Goal: Task Accomplishment & Management: Complete application form

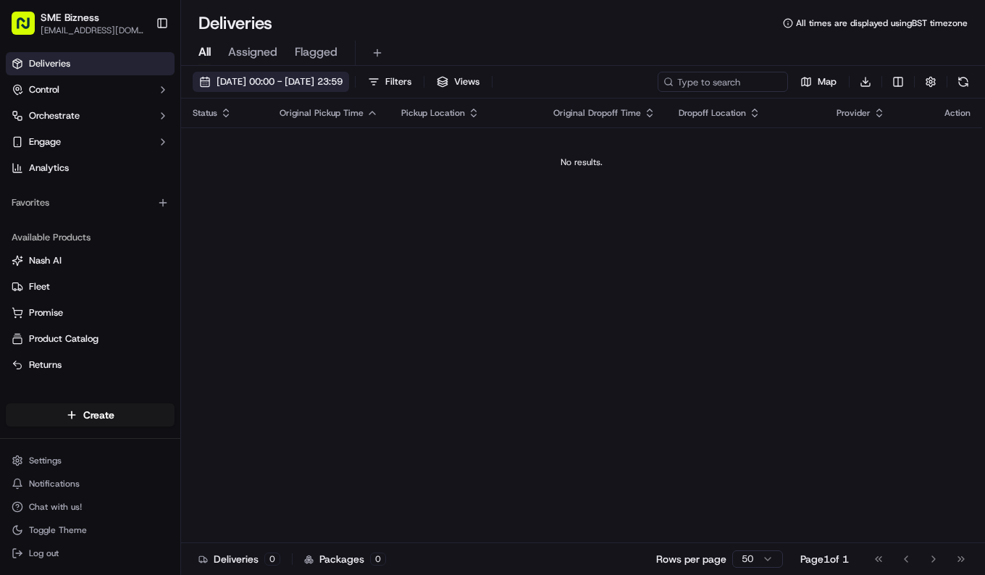
click at [331, 83] on span "[DATE] 00:00 - [DATE] 23:59" at bounding box center [279, 81] width 126 height 13
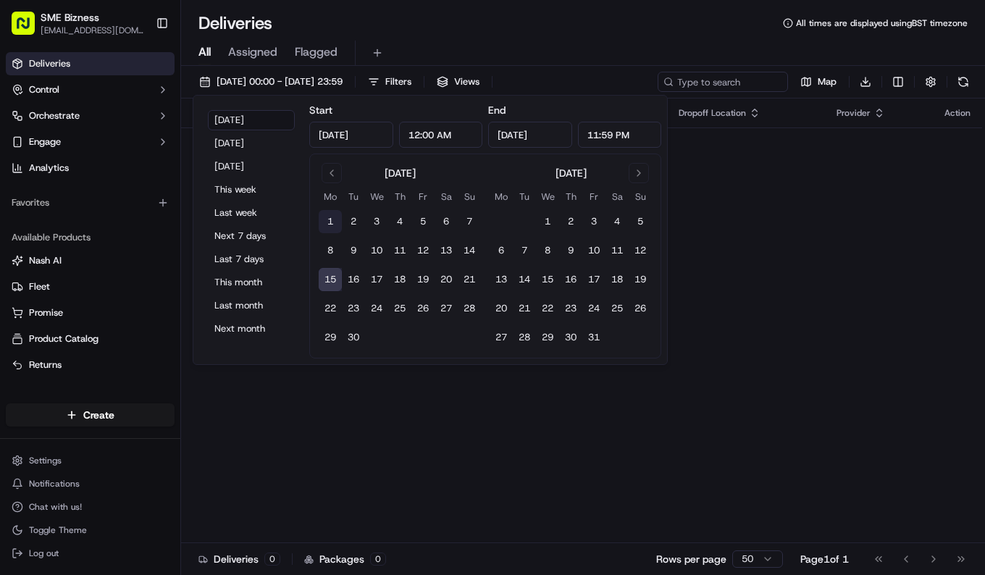
click at [328, 227] on button "1" at bounding box center [330, 221] width 23 height 23
type input "[DATE]"
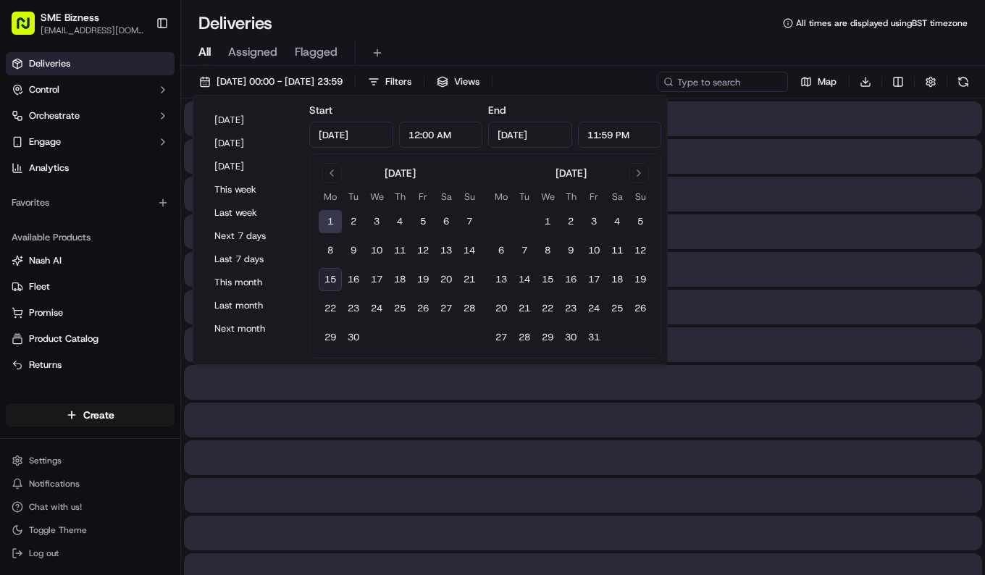
click at [467, 217] on button "7" at bounding box center [469, 221] width 23 height 23
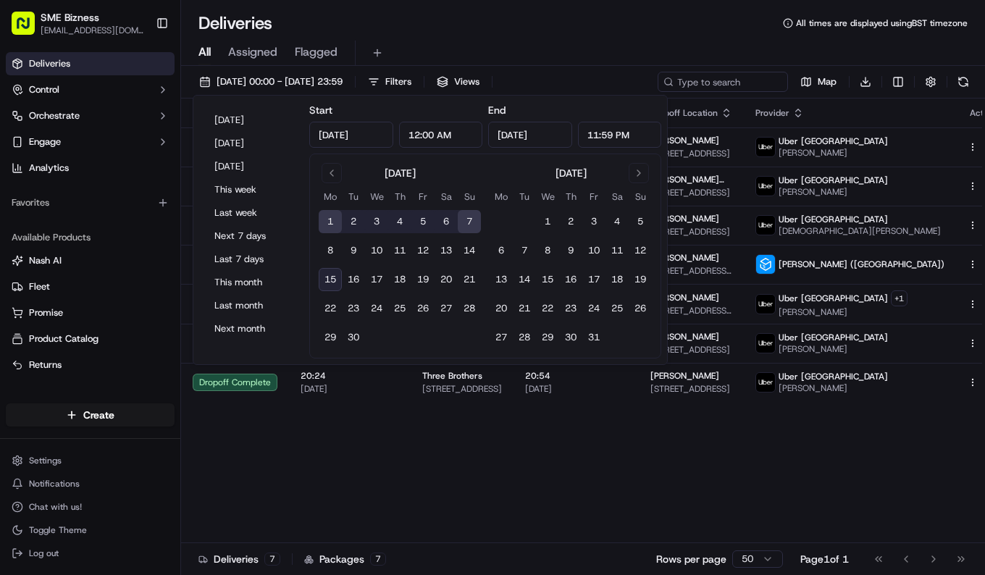
click at [330, 223] on button "1" at bounding box center [330, 221] width 23 height 23
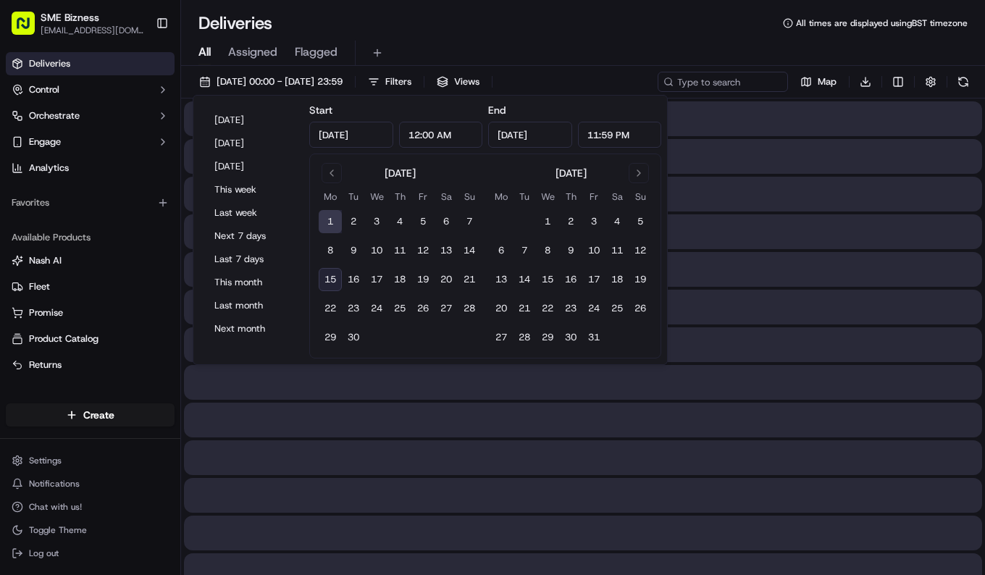
click at [331, 223] on button "1" at bounding box center [330, 221] width 23 height 23
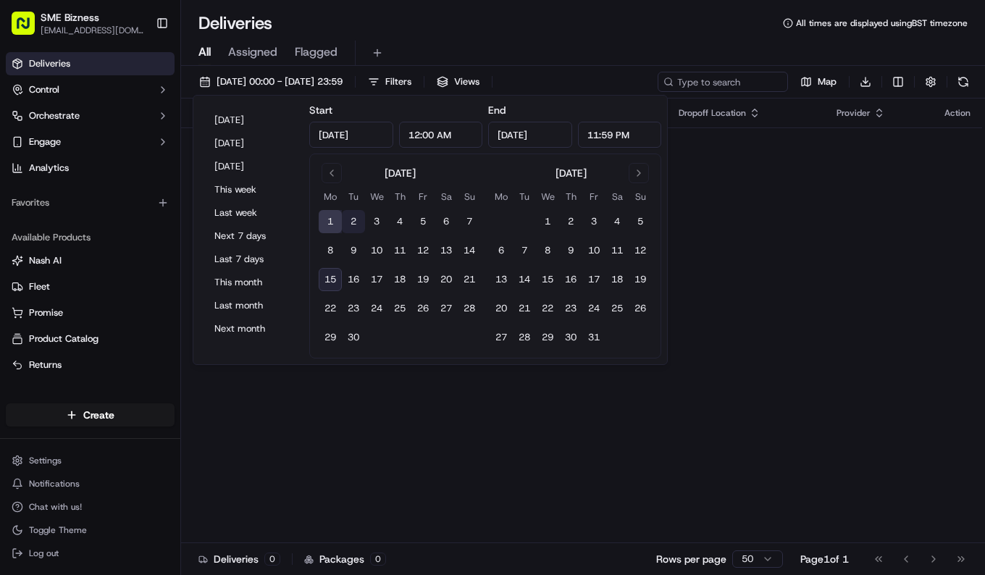
click at [335, 220] on button "1" at bounding box center [330, 221] width 23 height 23
click at [351, 220] on button "2" at bounding box center [353, 221] width 23 height 23
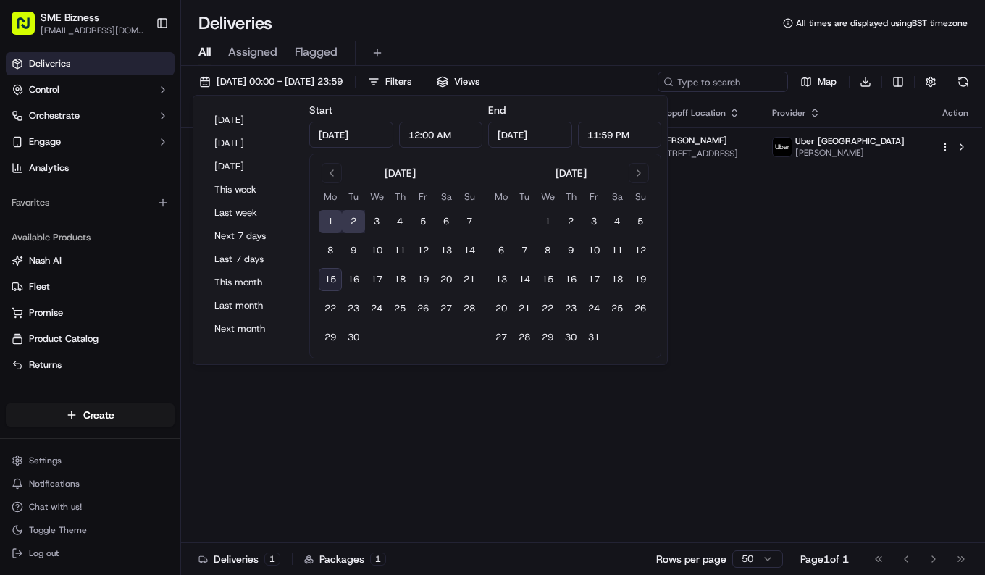
click at [340, 224] on button "1" at bounding box center [330, 221] width 23 height 23
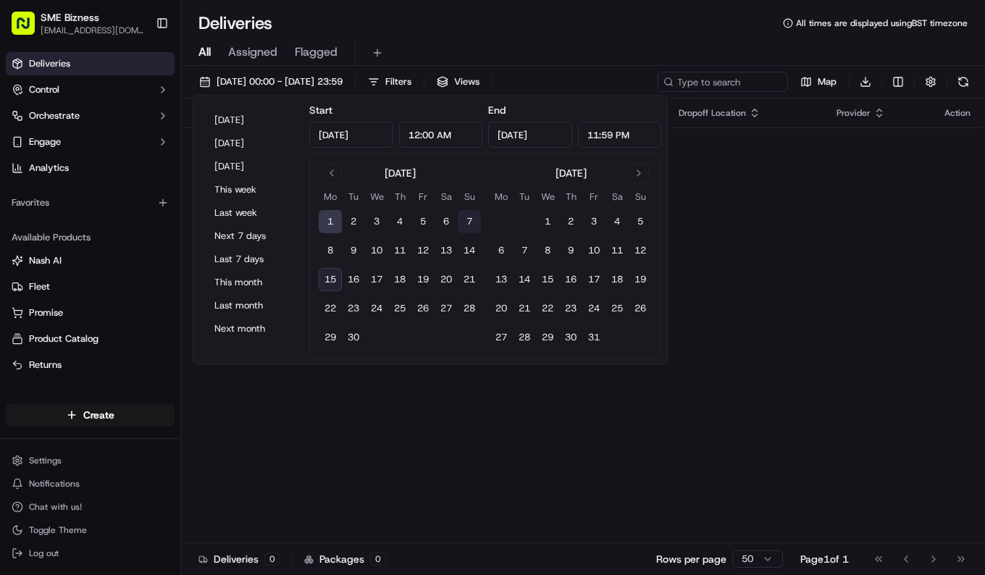
click at [467, 222] on button "7" at bounding box center [469, 221] width 23 height 23
type input "[DATE]"
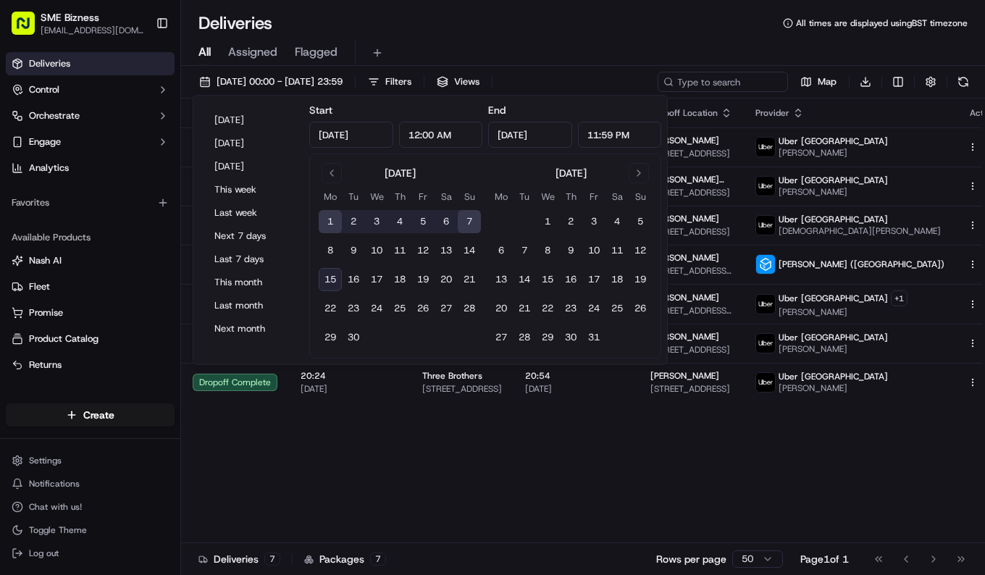
click at [691, 471] on div "Status Original Pickup Time Pickup Location Original Dropoff Time Dropoff Locat…" at bounding box center [595, 320] width 828 height 445
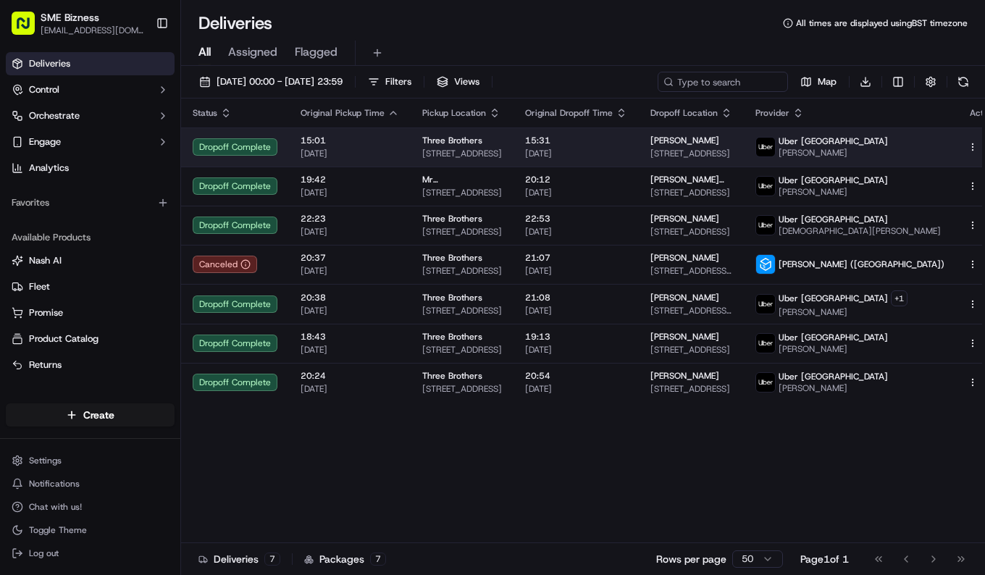
click at [398, 149] on td "15:01 [DATE]" at bounding box center [350, 146] width 122 height 39
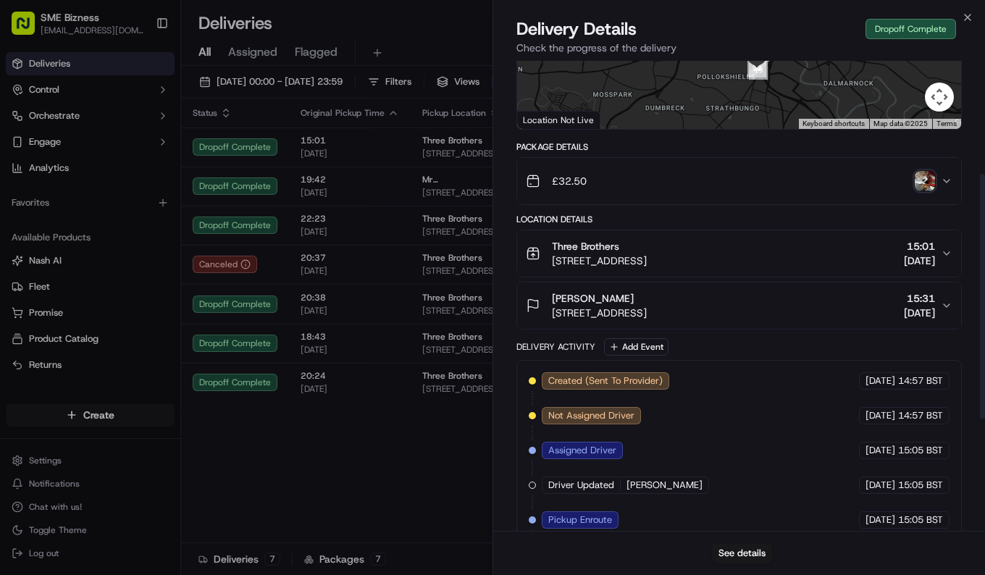
scroll to position [217, 0]
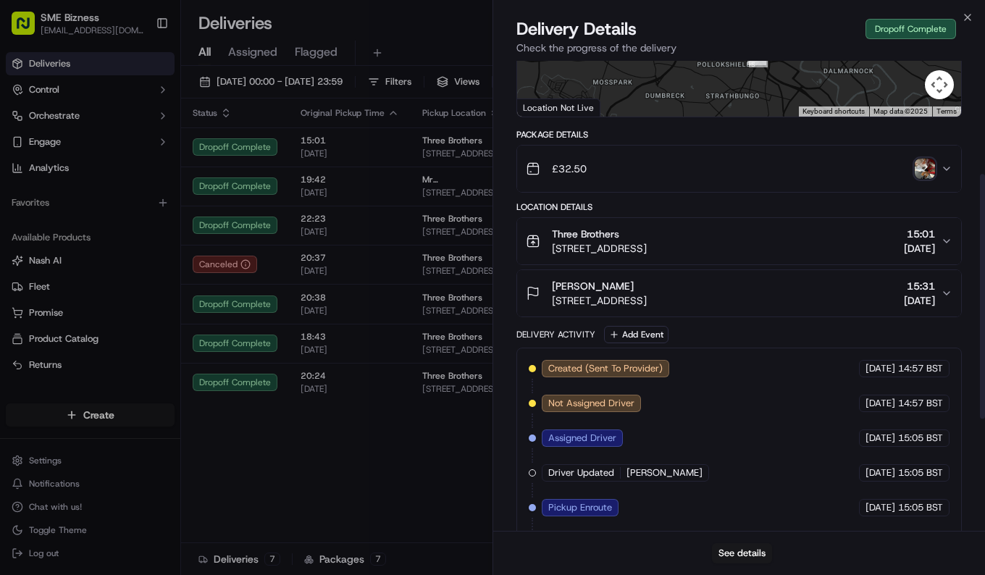
drag, startPoint x: 978, startPoint y: 271, endPoint x: 982, endPoint y: 287, distance: 16.3
click at [982, 287] on div "Provider Uber UK [PERSON_NAME] Provider Id F339D Dropoff ETA 15:45 Price £8.70 …" at bounding box center [739, 296] width 492 height 470
drag, startPoint x: 982, startPoint y: 287, endPoint x: 876, endPoint y: 177, distance: 153.1
click at [876, 177] on div "£32.50" at bounding box center [733, 168] width 415 height 29
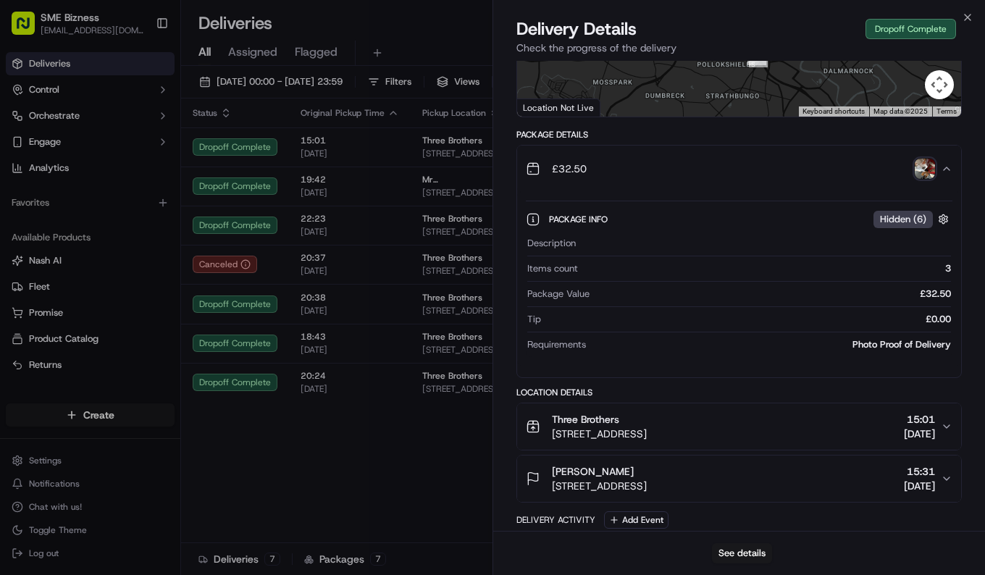
click at [924, 172] on img "button" at bounding box center [924, 169] width 20 height 20
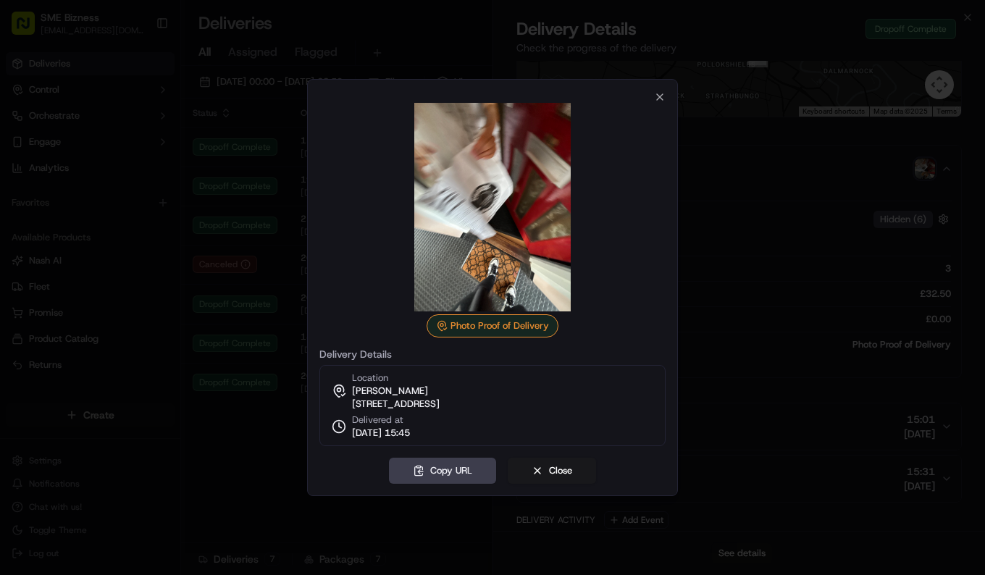
click at [652, 93] on div "Photo Proof of Delivery Delivery Details Location [PERSON_NAME][STREET_ADDRESS]…" at bounding box center [492, 268] width 346 height 355
click at [655, 93] on icon "button" at bounding box center [660, 97] width 12 height 12
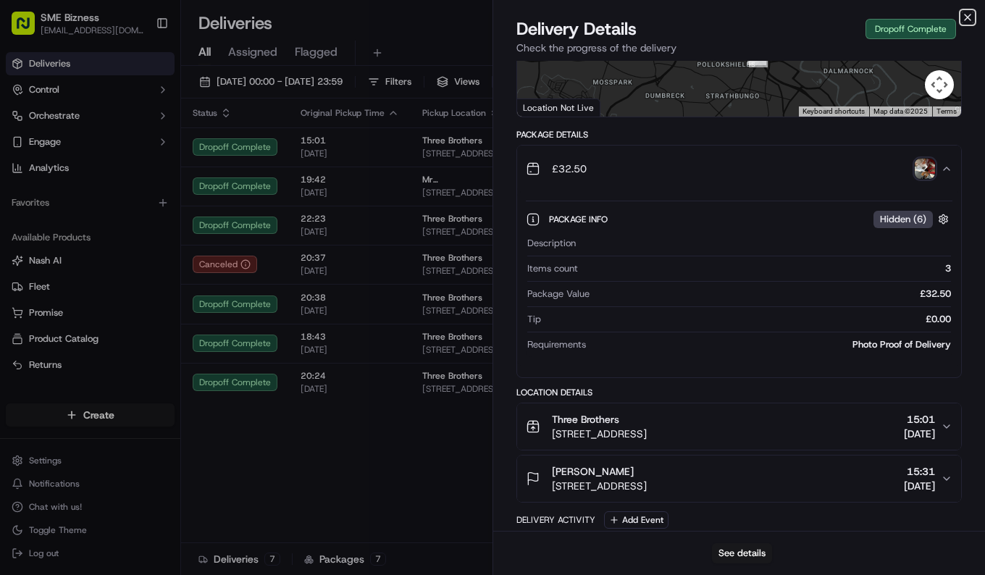
click at [970, 17] on icon "button" at bounding box center [967, 18] width 12 height 12
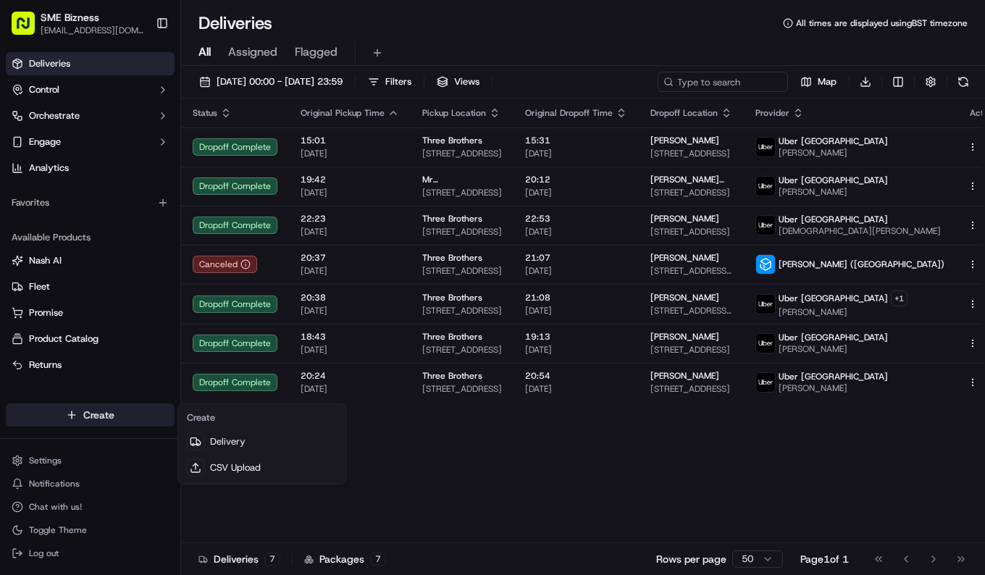
click at [93, 417] on html "SME Bizness [EMAIL_ADDRESS][DOMAIN_NAME] Toggle Sidebar Deliveries Control Orch…" at bounding box center [492, 287] width 985 height 575
drag, startPoint x: 233, startPoint y: 443, endPoint x: 289, endPoint y: 484, distance: 68.9
click at [233, 443] on link "Delivery" at bounding box center [261, 442] width 161 height 26
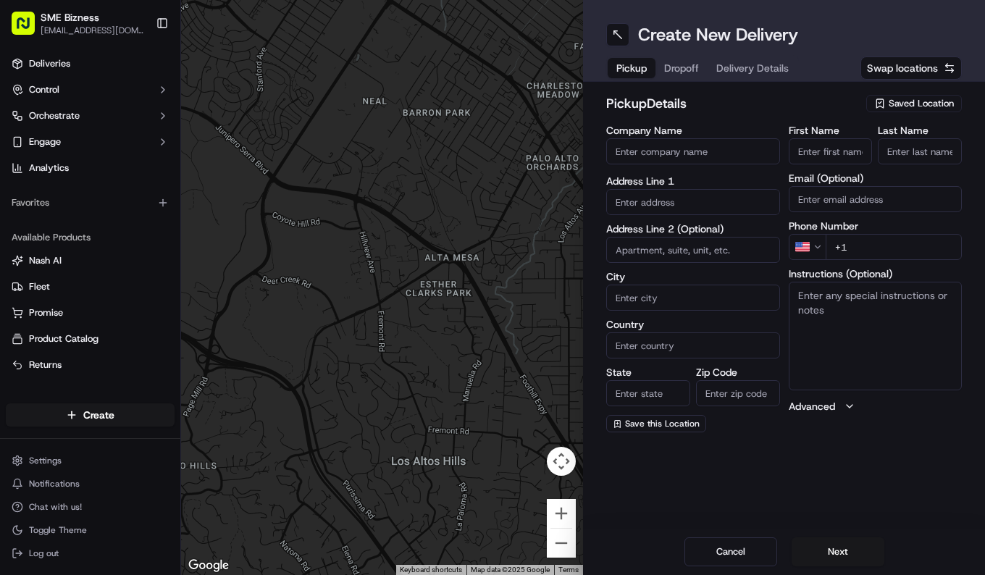
click at [660, 157] on input "Company Name" at bounding box center [693, 151] width 174 height 26
paste input "Three Brothers"
click at [621, 148] on input "Three Brothers" at bounding box center [693, 151] width 174 height 26
type input "Three Brothers"
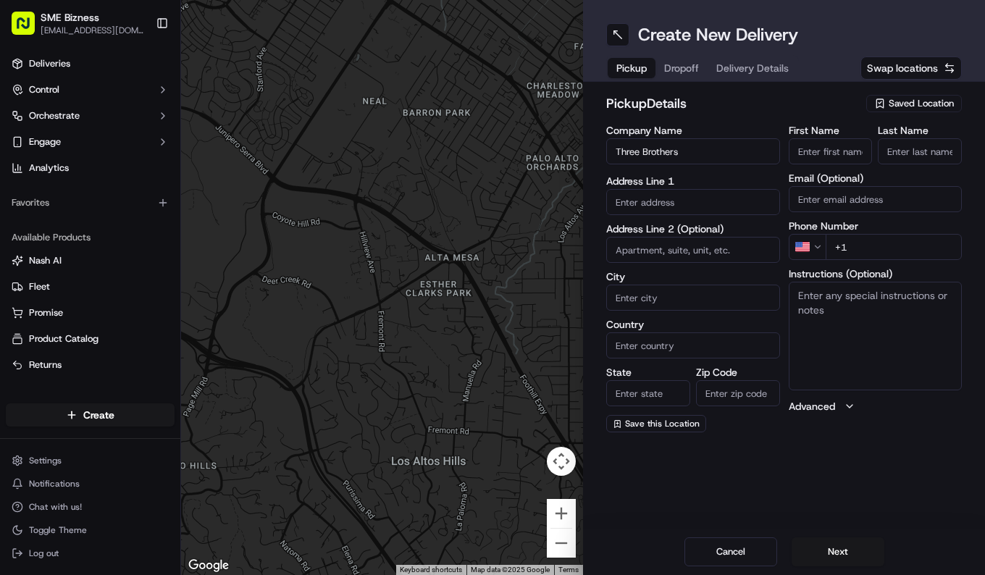
click at [809, 153] on input "First Name" at bounding box center [830, 151] width 84 height 26
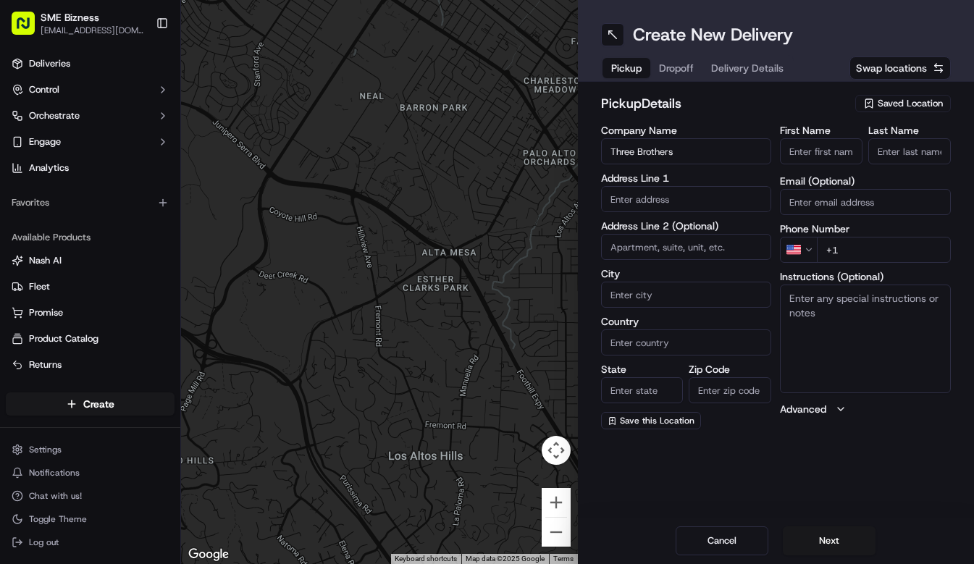
paste input "Three"
type input "Three"
click at [668, 152] on input "Three Brothers" at bounding box center [686, 151] width 171 height 26
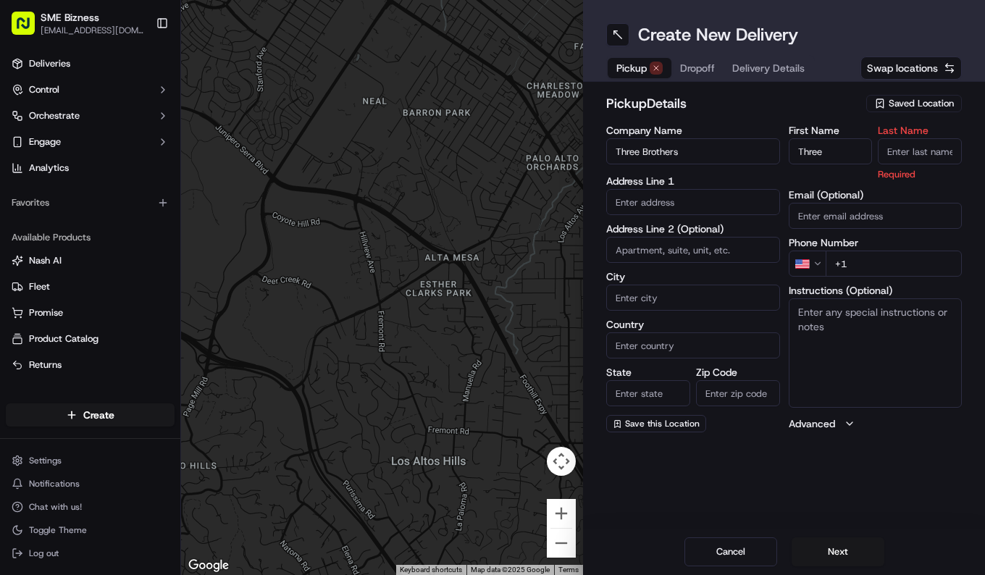
click at [668, 152] on input "Three Brothers" at bounding box center [693, 151] width 174 height 26
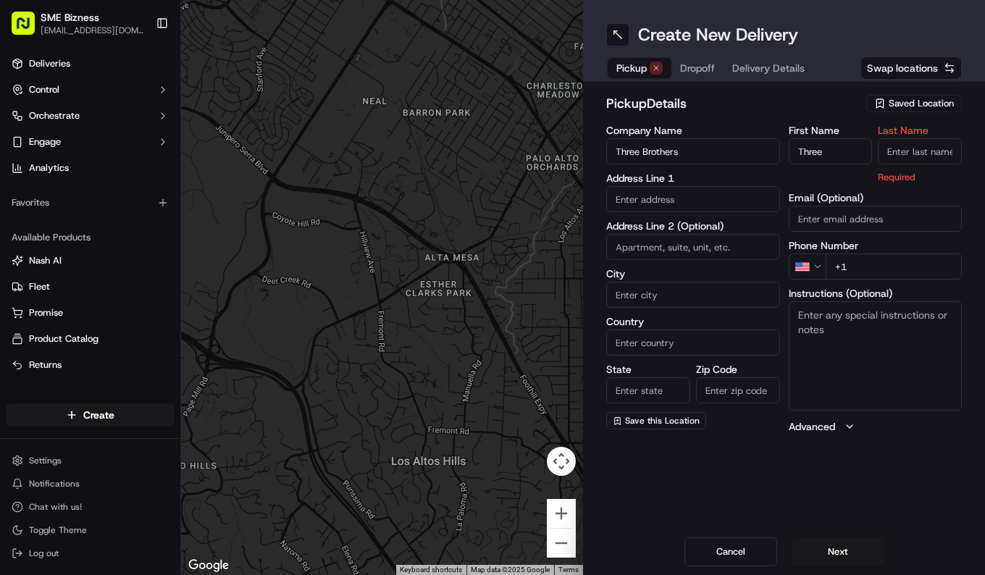
click at [901, 145] on input "Last Name" at bounding box center [919, 151] width 84 height 26
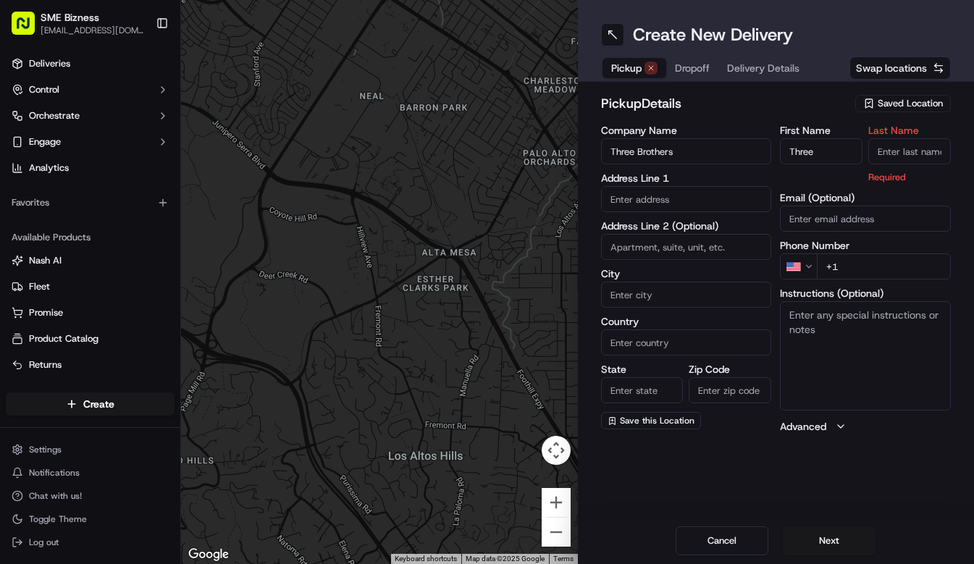
paste input "Brothers"
type input "Brothers"
click at [678, 201] on input "text" at bounding box center [686, 199] width 171 height 26
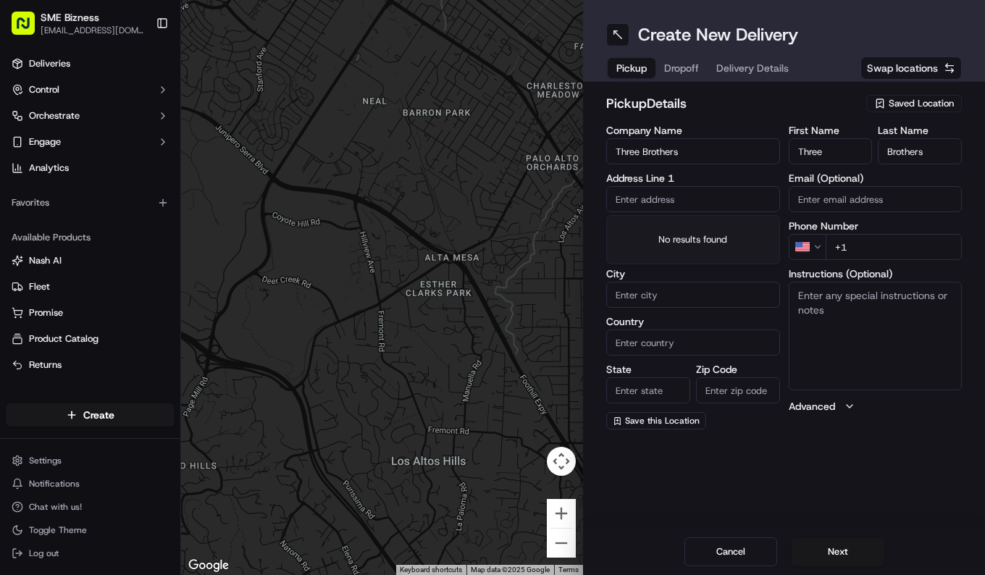
click at [641, 194] on input "text" at bounding box center [693, 199] width 174 height 26
paste input "[STREET_ADDRESS]"
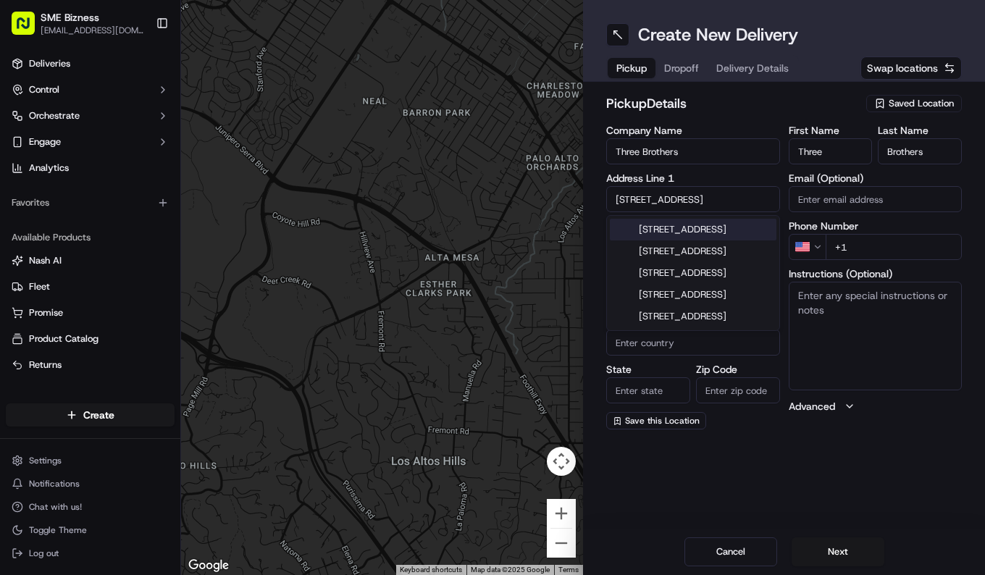
click at [727, 235] on div "[STREET_ADDRESS]" at bounding box center [693, 230] width 167 height 22
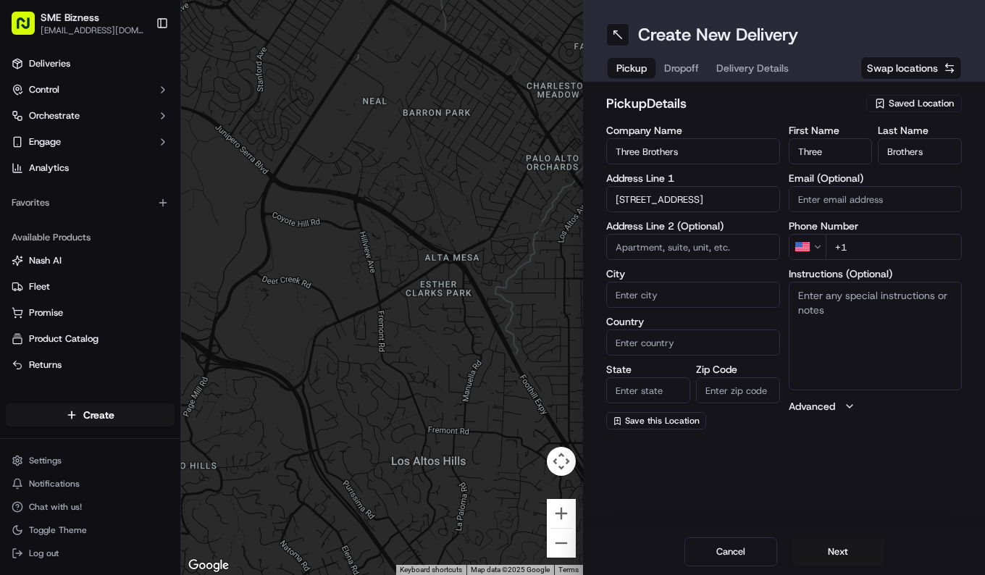
type input "[STREET_ADDRESS]"
type input "[GEOGRAPHIC_DATA]"
type input "G3 6NE"
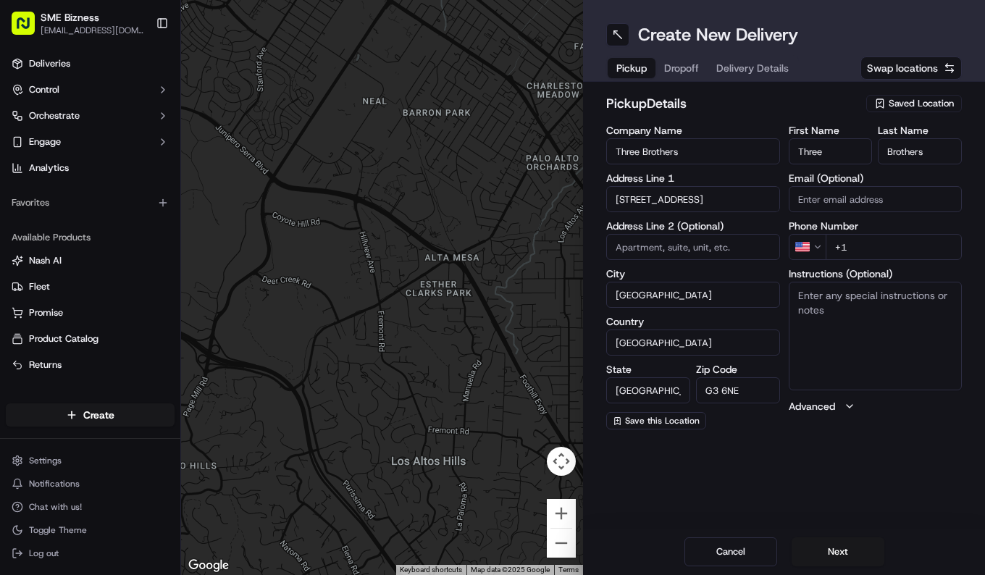
type input "[STREET_ADDRESS]"
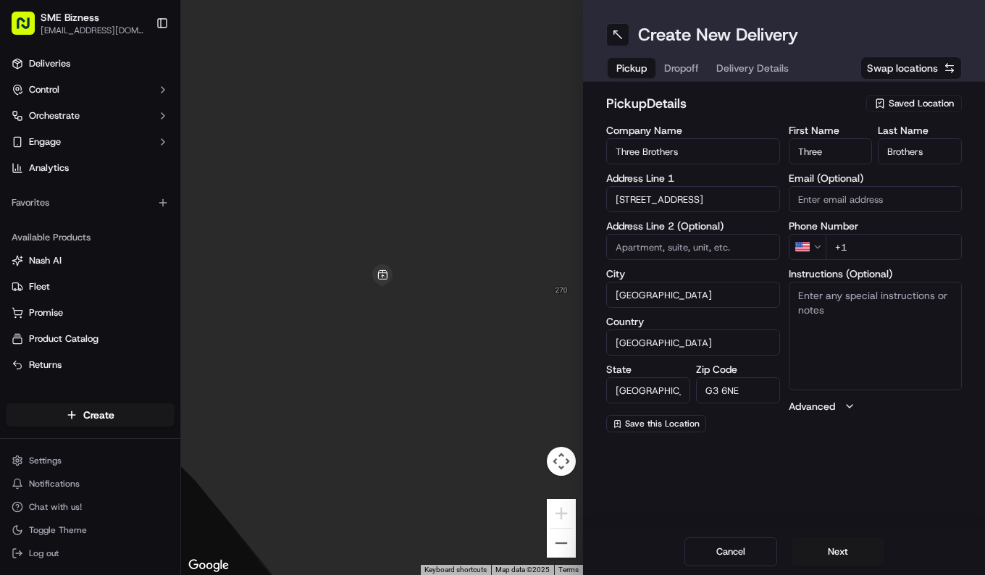
drag, startPoint x: 746, startPoint y: 394, endPoint x: 699, endPoint y: 395, distance: 47.8
click at [699, 395] on input "G3 6NE" at bounding box center [738, 390] width 84 height 26
click at [814, 246] on html "SME Bizness [EMAIL_ADDRESS][DOMAIN_NAME] Toggle Sidebar Deliveries Control Orch…" at bounding box center [492, 287] width 985 height 575
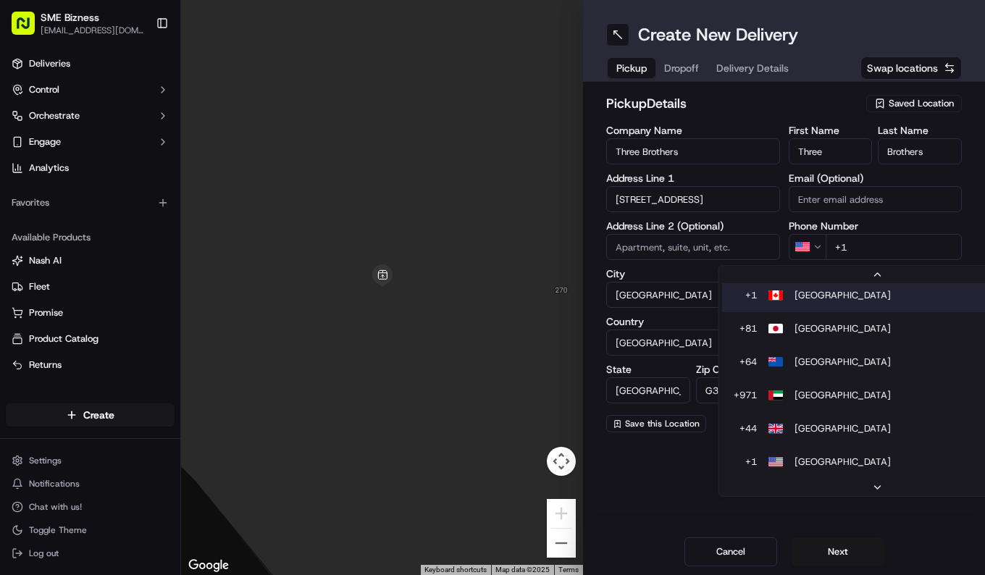
scroll to position [29, 0]
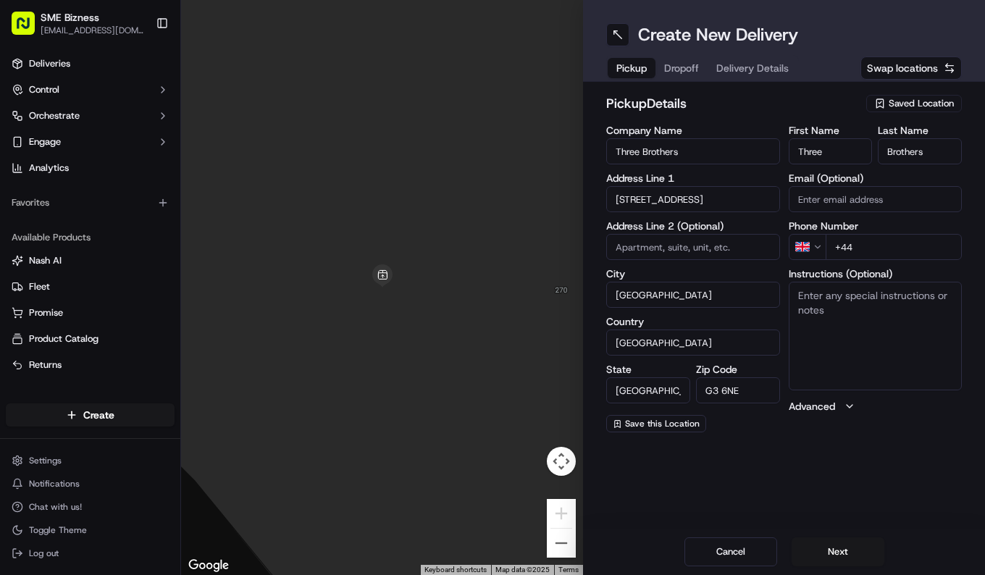
click at [880, 237] on input "+44" at bounding box center [893, 247] width 137 height 26
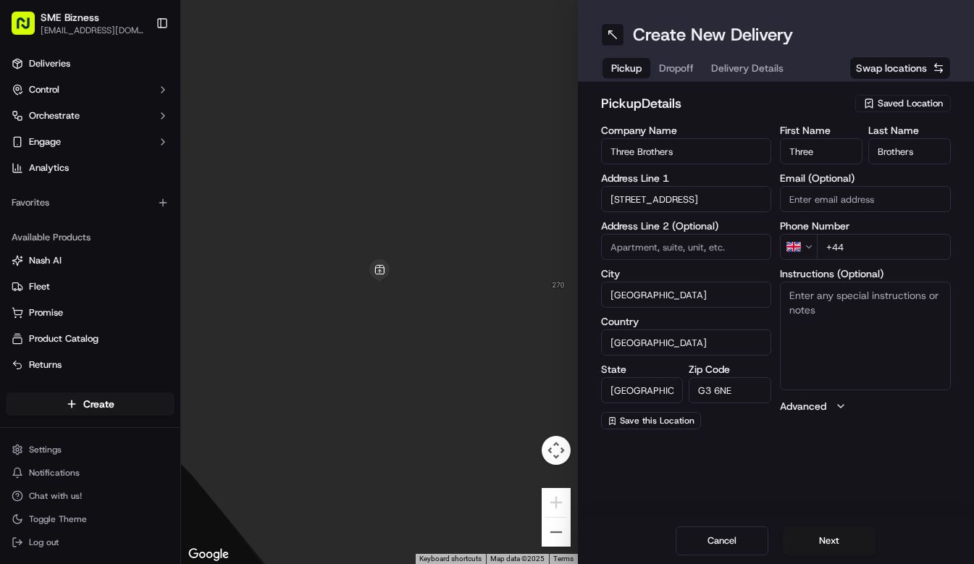
paste input "141 261 7144"
type input "[PHONE_NUMBER]"
click at [901, 355] on textarea "Instructions (Optional)" at bounding box center [865, 336] width 171 height 109
click at [865, 479] on div "Create New Delivery Pickup Dropoff Delivery Details Swap locations pickup Detai…" at bounding box center [776, 282] width 397 height 564
click at [836, 549] on button "Next" at bounding box center [829, 540] width 93 height 29
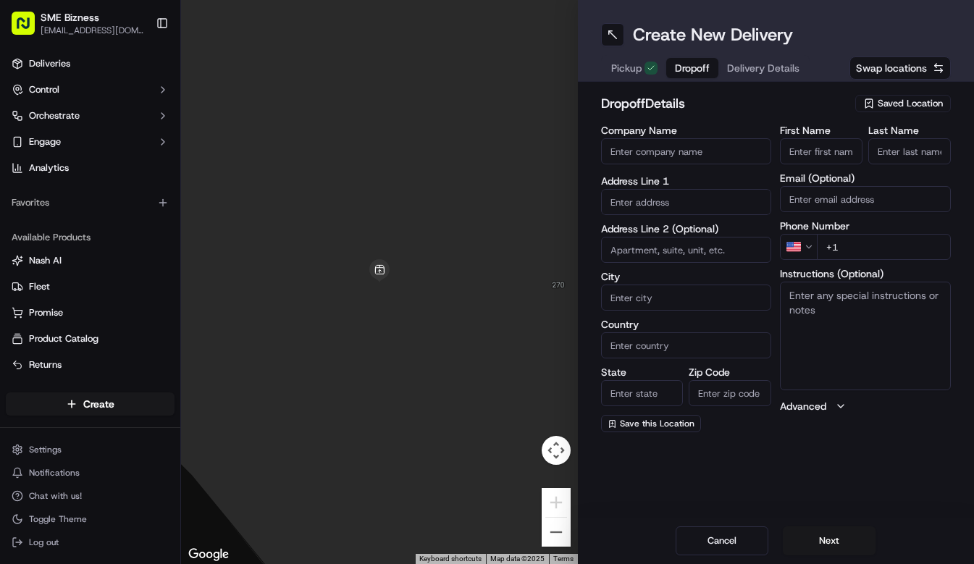
click at [665, 152] on input "Company Name" at bounding box center [686, 151] width 171 height 26
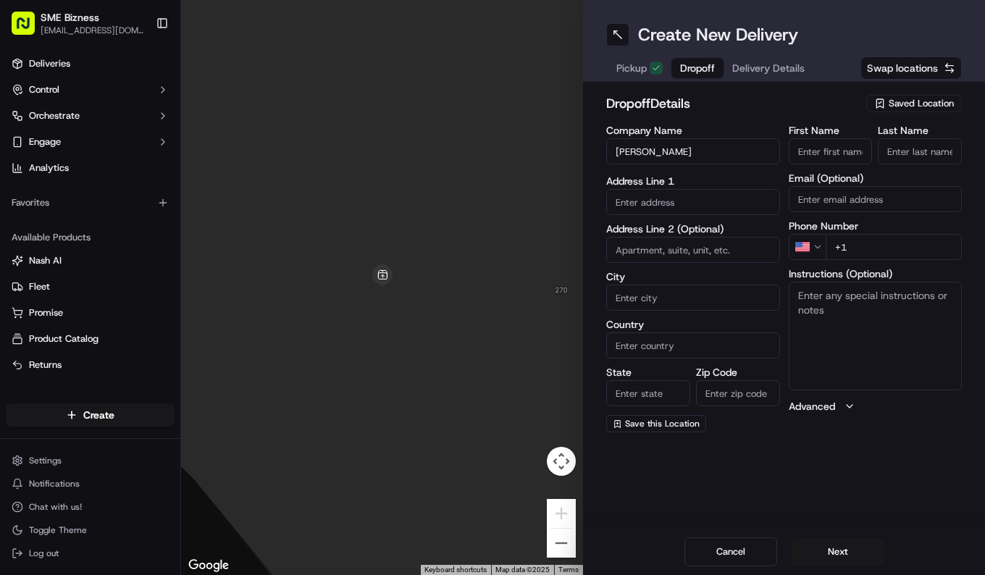
type input "[PERSON_NAME]"
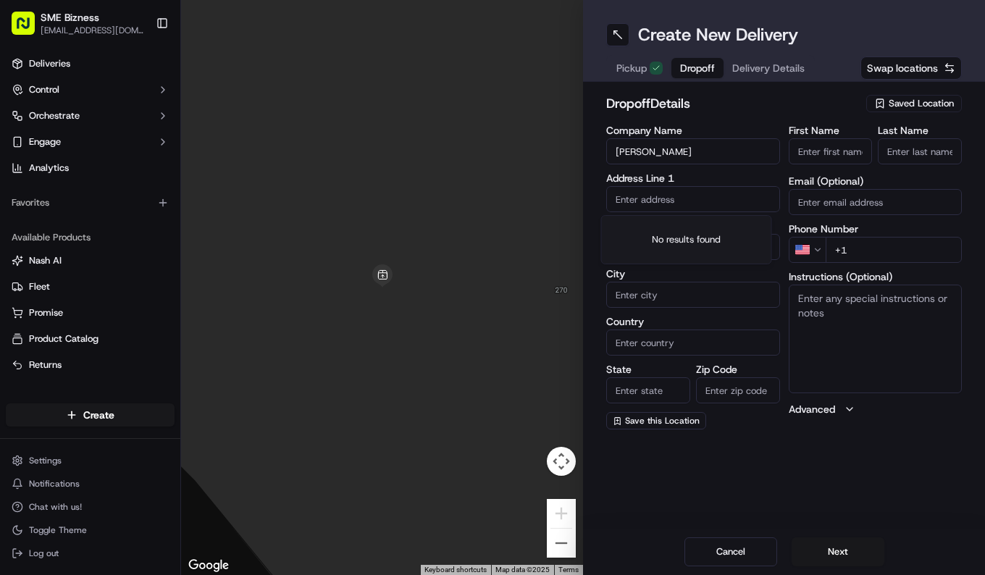
click at [820, 158] on input "First Name" at bounding box center [830, 151] width 84 height 26
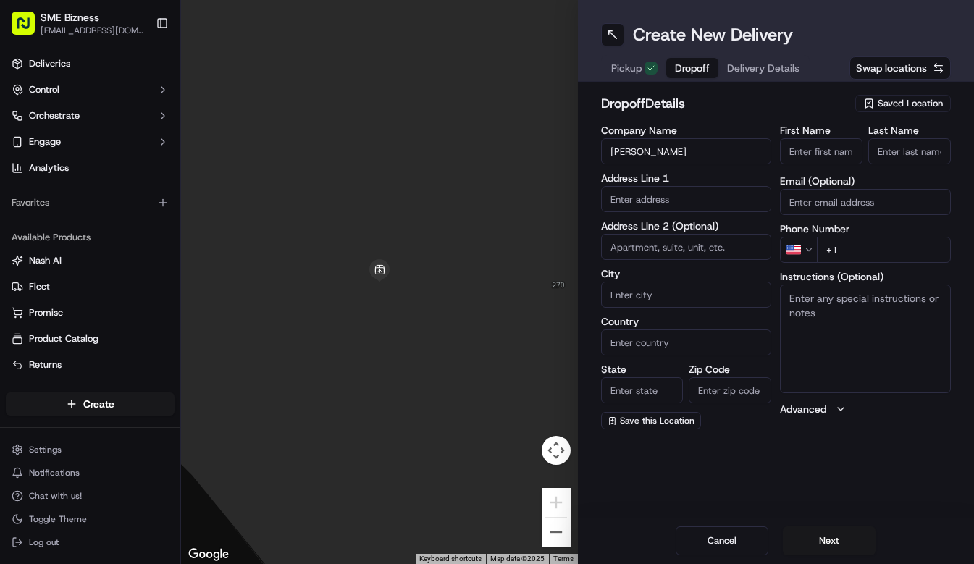
type input "J"
type input "[PERSON_NAME]"
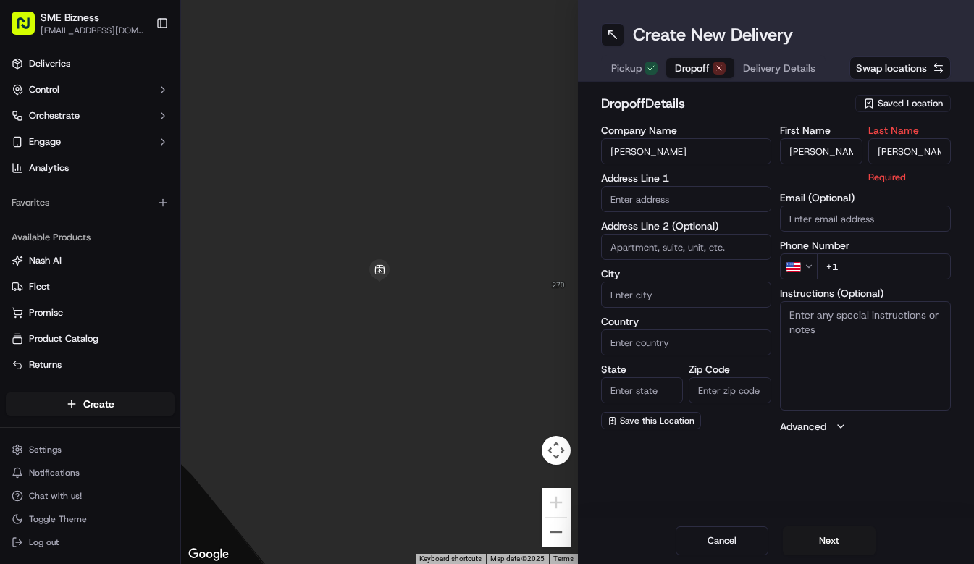
type input "[PERSON_NAME]"
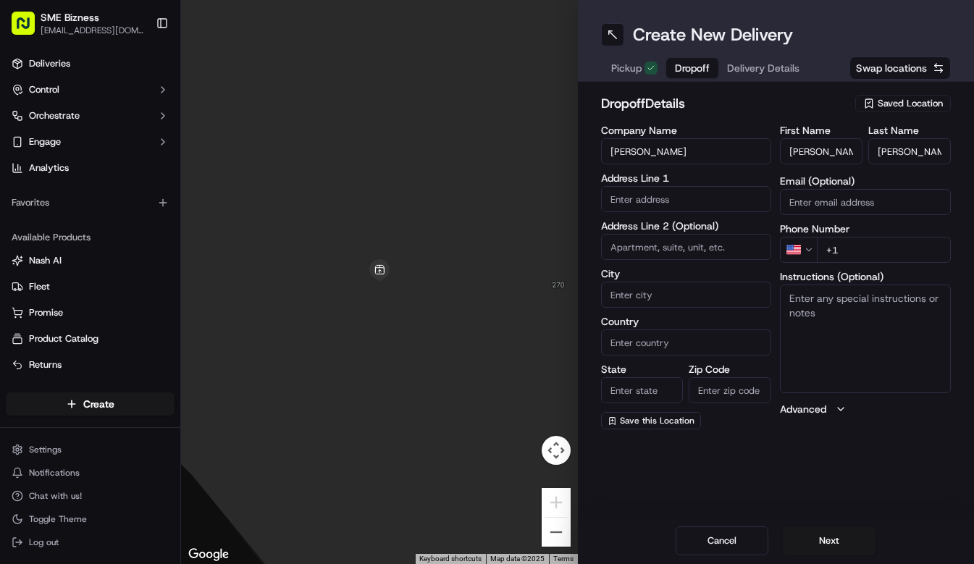
click at [689, 205] on input "text" at bounding box center [686, 199] width 171 height 26
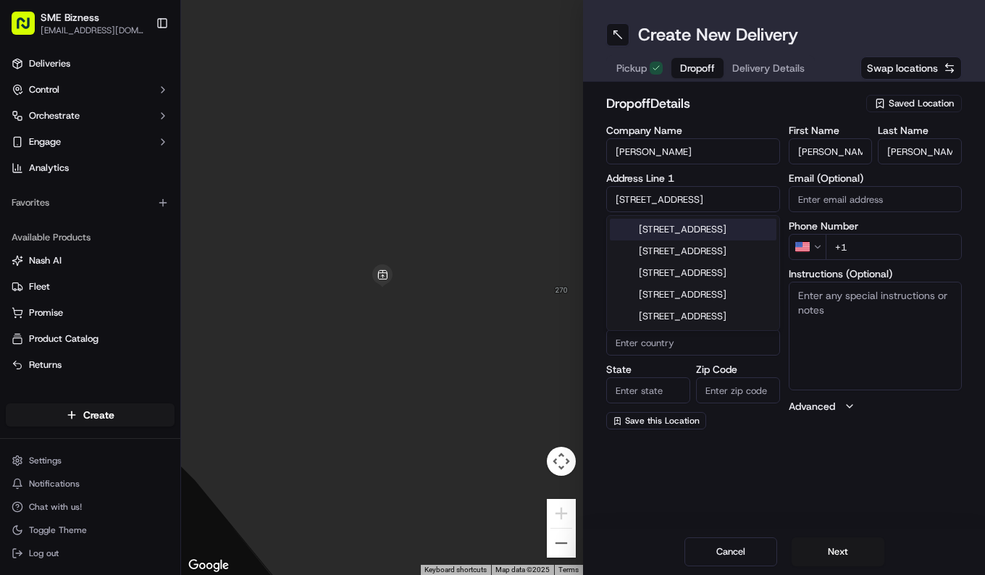
click at [741, 232] on div "[STREET_ADDRESS]" at bounding box center [693, 230] width 167 height 22
type input "[STREET_ADDRESS]"
type input "[GEOGRAPHIC_DATA]"
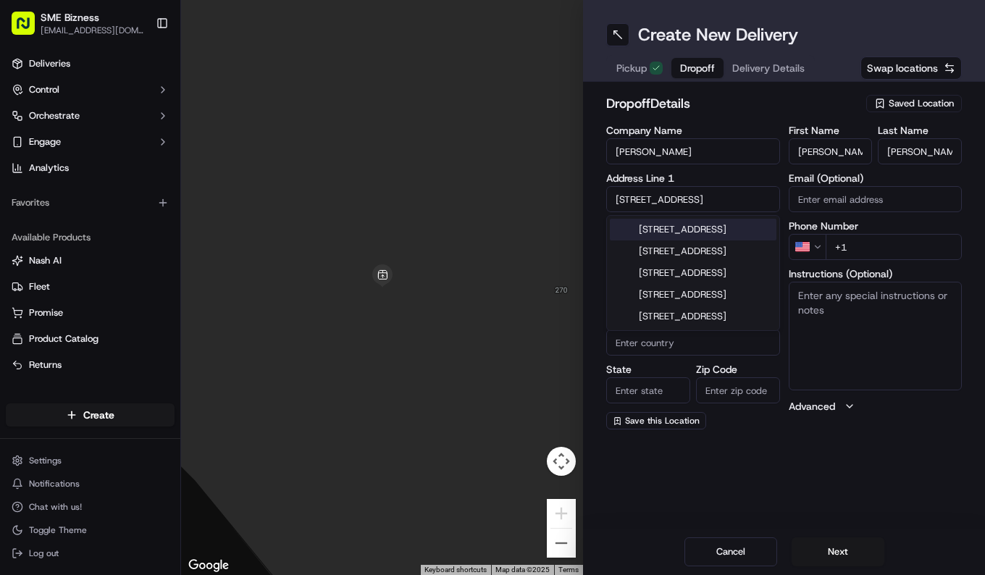
type input "G20 0SB"
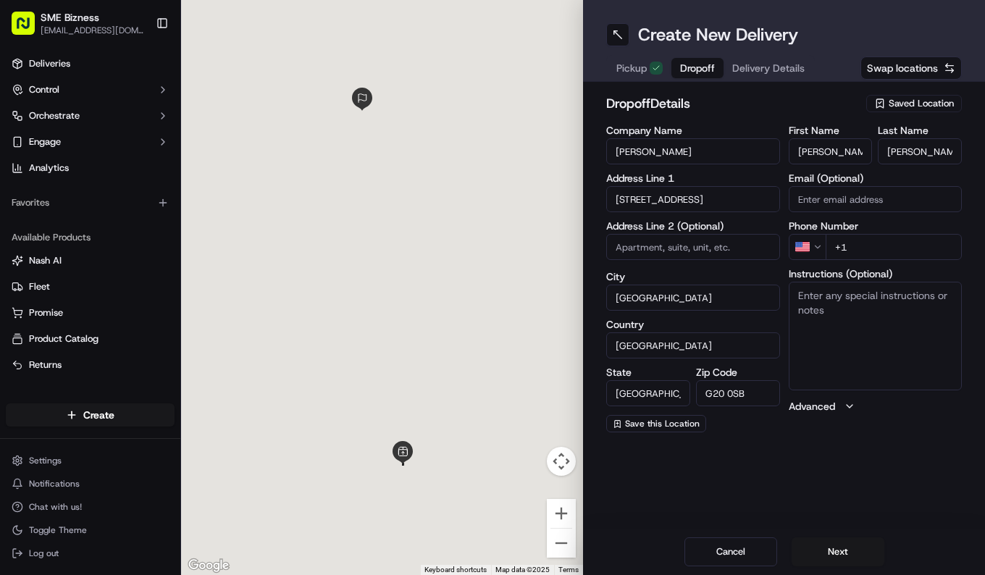
type input "[STREET_ADDRESS]"
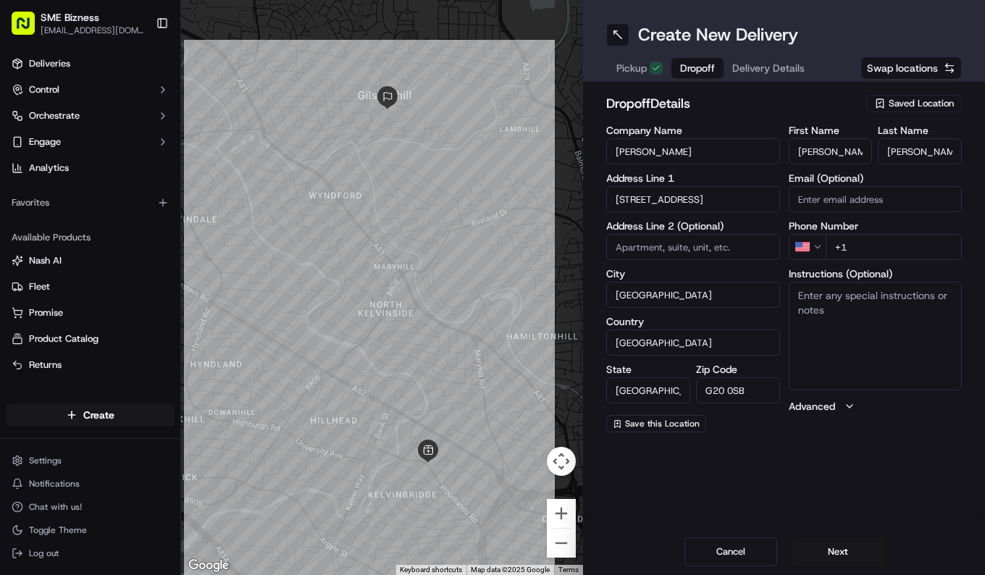
drag, startPoint x: 751, startPoint y: 395, endPoint x: 698, endPoint y: 394, distance: 52.9
click at [698, 394] on input "G20 0SB" at bounding box center [738, 390] width 84 height 26
click at [804, 245] on html "SME Bizness [EMAIL_ADDRESS][DOMAIN_NAME] Toggle Sidebar Deliveries Control Orch…" at bounding box center [492, 287] width 985 height 575
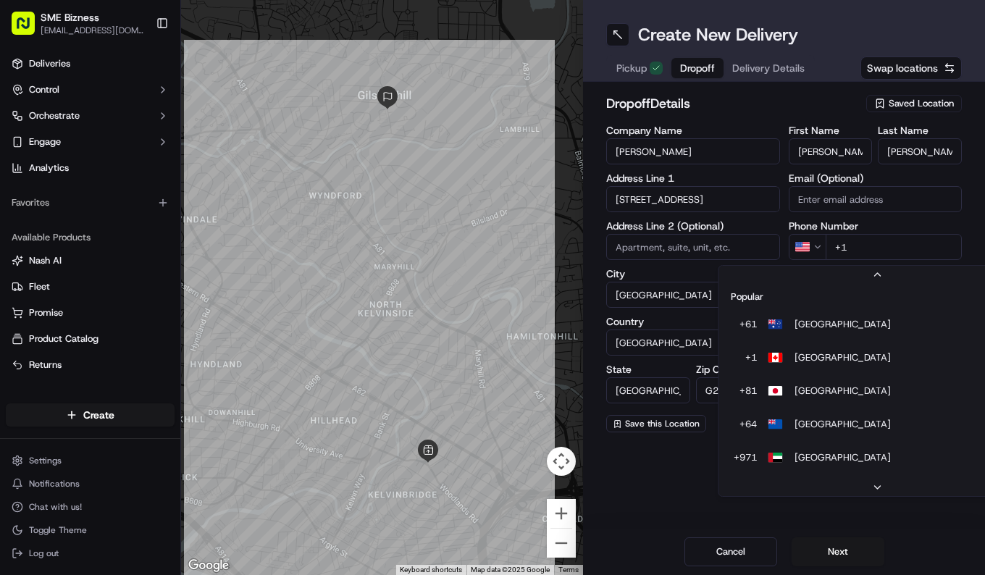
scroll to position [62, 0]
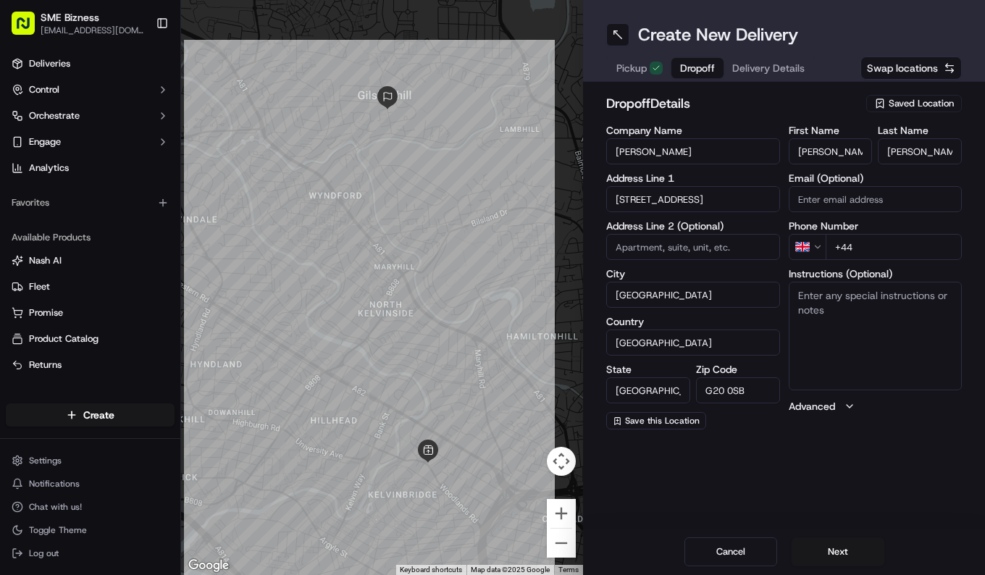
click at [869, 250] on input "+44" at bounding box center [893, 247] width 137 height 26
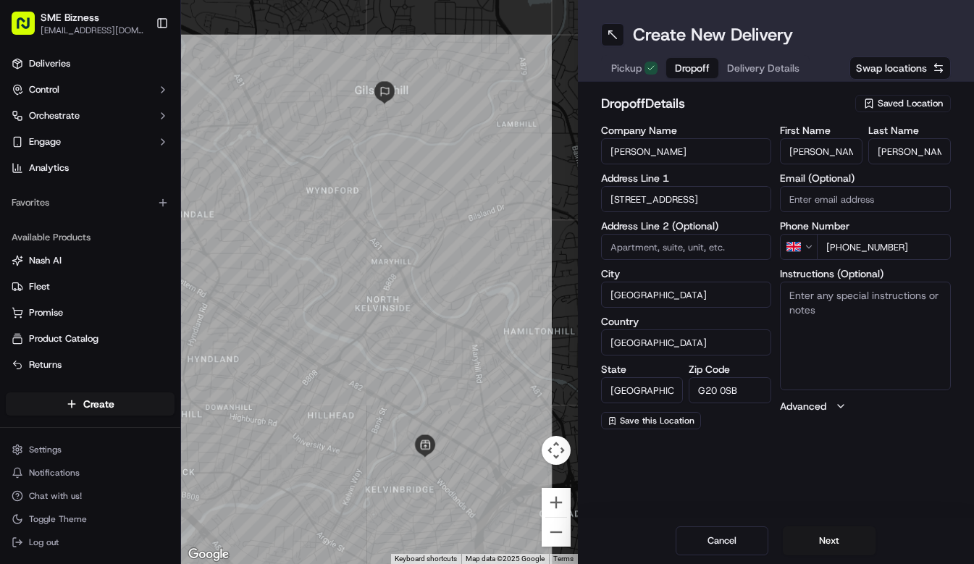
type input "[PHONE_NUMBER]"
click at [833, 544] on button "Next" at bounding box center [829, 540] width 93 height 29
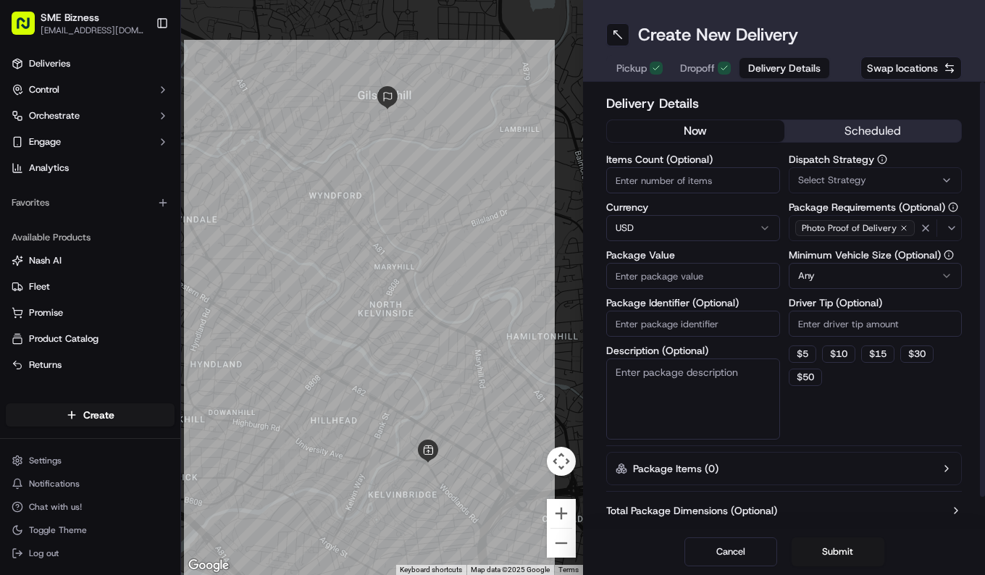
click at [652, 185] on input "Items Count (Optional)" at bounding box center [693, 180] width 174 height 26
type input "3"
click at [715, 227] on html "SME Bizness [EMAIL_ADDRESS][DOMAIN_NAME] Toggle Sidebar Deliveries Control Orch…" at bounding box center [492, 287] width 985 height 575
click at [649, 279] on input "Package Value" at bounding box center [693, 276] width 174 height 26
click at [752, 269] on input "32.30" at bounding box center [693, 276] width 174 height 26
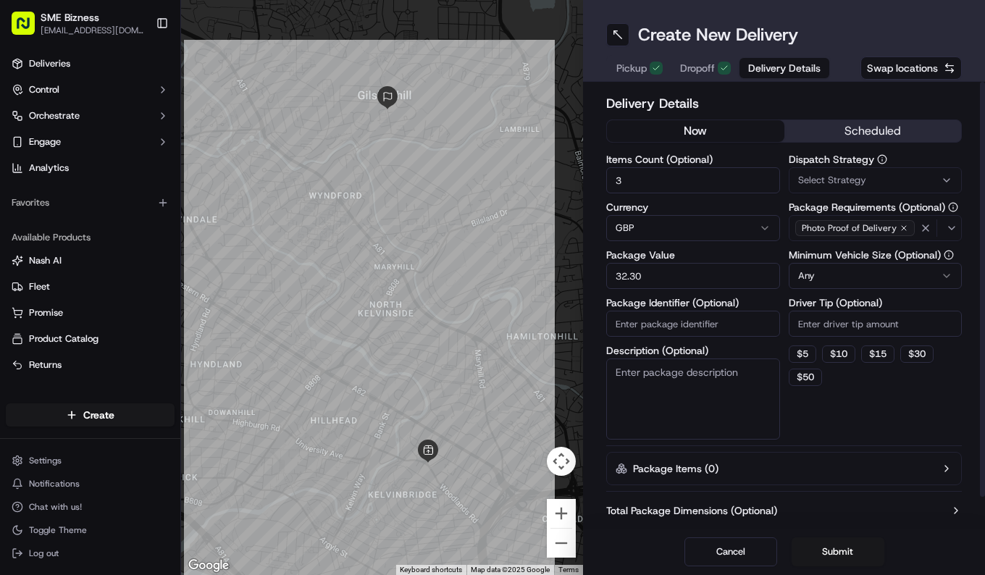
type input "32.30"
click at [659, 324] on input "Package Identifier (Optional)" at bounding box center [693, 324] width 174 height 26
click at [694, 327] on input "Package Identifier (Optional)" at bounding box center [693, 324] width 174 height 26
click at [667, 324] on input "Package Identifier (Optional)" at bounding box center [693, 324] width 174 height 26
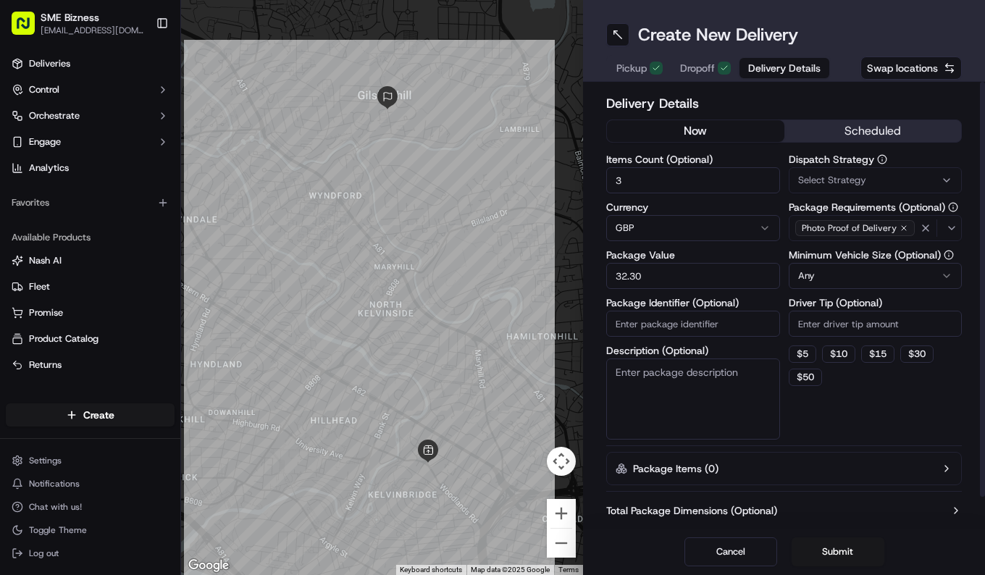
click at [686, 321] on input "Package Identifier (Optional)" at bounding box center [693, 324] width 174 height 26
click at [693, 324] on input "Package Identifier (Optional)" at bounding box center [693, 324] width 174 height 26
click at [693, 324] on input "108" at bounding box center [693, 324] width 174 height 26
click at [714, 318] on input "108330" at bounding box center [693, 324] width 174 height 26
drag, startPoint x: 695, startPoint y: 321, endPoint x: 607, endPoint y: 322, distance: 87.6
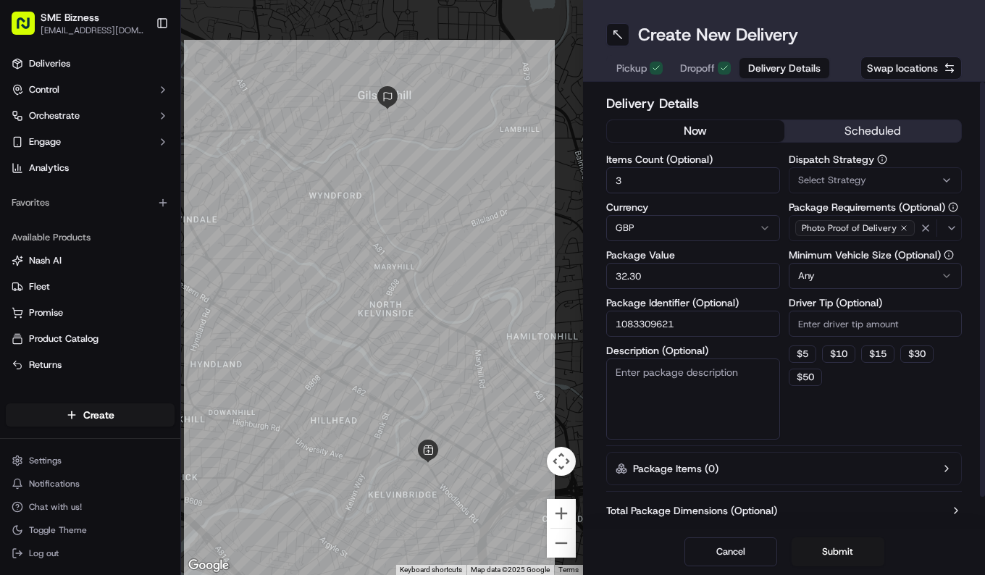
click at [607, 322] on input "1083309621" at bounding box center [693, 324] width 174 height 26
drag, startPoint x: 747, startPoint y: 300, endPoint x: 692, endPoint y: 303, distance: 55.1
click at [692, 303] on label "Package Identifier (Optional)" at bounding box center [693, 303] width 174 height 10
drag, startPoint x: 692, startPoint y: 303, endPoint x: 694, endPoint y: 323, distance: 20.4
click at [694, 323] on input "1083309621" at bounding box center [693, 324] width 174 height 26
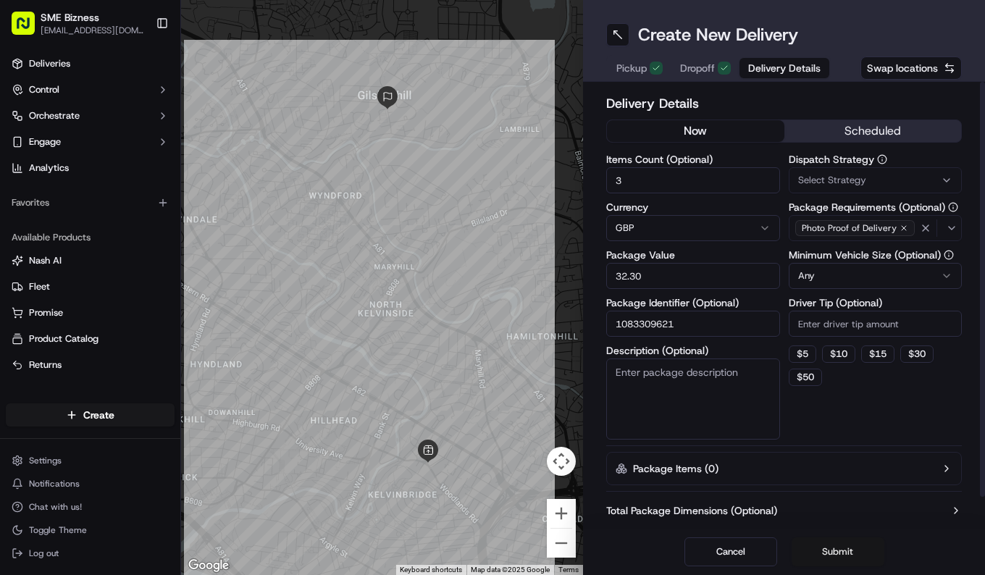
click at [825, 555] on button "Submit" at bounding box center [837, 551] width 93 height 29
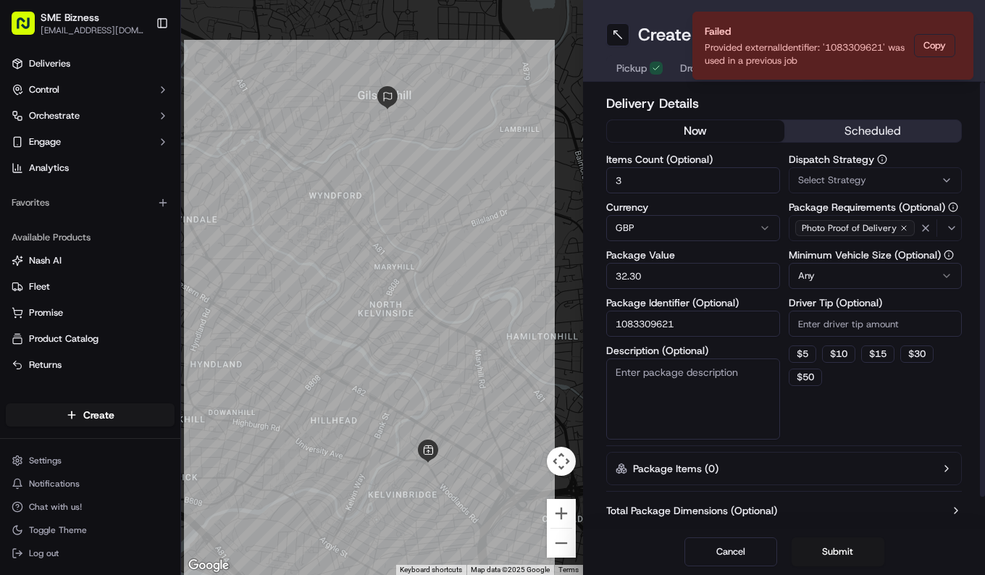
click at [681, 328] on input "1083309621" at bounding box center [693, 324] width 174 height 26
drag, startPoint x: 699, startPoint y: 324, endPoint x: 602, endPoint y: 324, distance: 97.7
click at [602, 324] on div "Delivery Details now scheduled Items Count (Optional) 3 Currency GBP Package Va…" at bounding box center [784, 305] width 402 height 447
click at [705, 326] on input "1083309621" at bounding box center [693, 324] width 174 height 26
drag, startPoint x: 705, startPoint y: 326, endPoint x: 616, endPoint y: 327, distance: 89.1
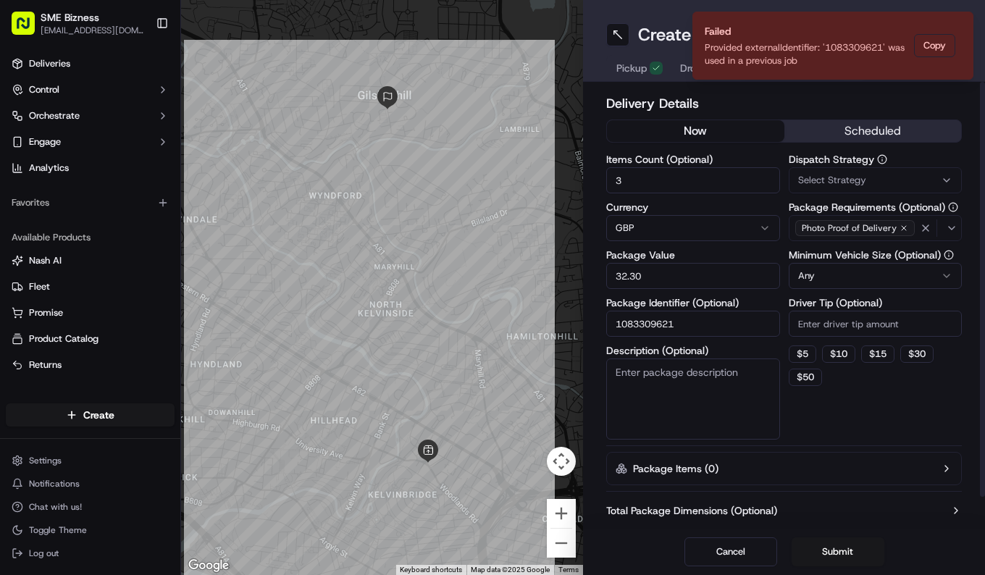
click at [616, 327] on input "1083309621" at bounding box center [693, 324] width 174 height 26
click at [691, 327] on input "1083309621" at bounding box center [693, 324] width 174 height 26
drag, startPoint x: 691, startPoint y: 326, endPoint x: 605, endPoint y: 326, distance: 85.4
click at [605, 326] on div "Delivery Details now scheduled Items Count (Optional) 3 Currency GBP Package Va…" at bounding box center [784, 305] width 402 height 447
click at [677, 324] on input "1083309621" at bounding box center [693, 324] width 174 height 26
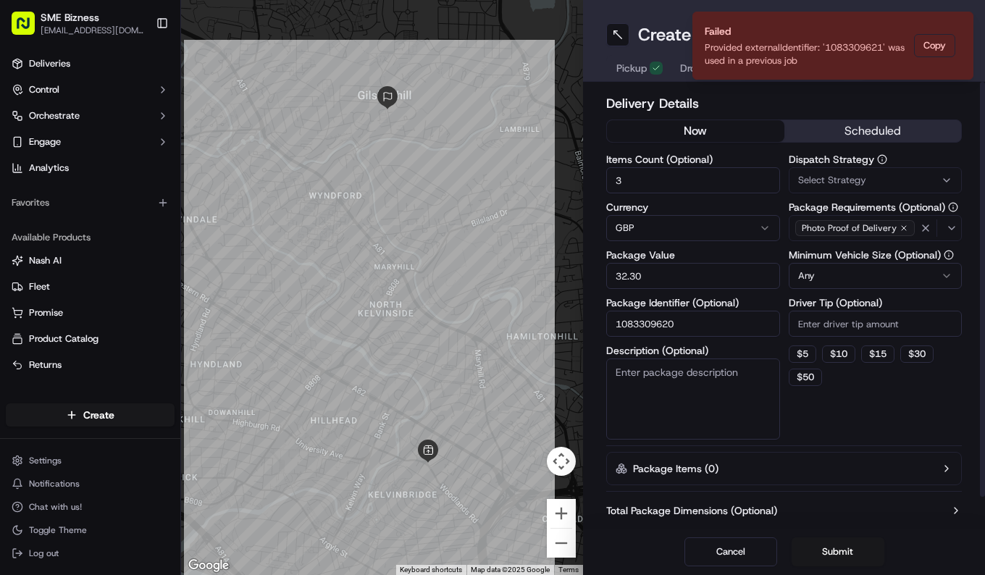
click at [688, 323] on input "1083309620" at bounding box center [693, 324] width 174 height 26
type input "1083309620"
click at [945, 549] on div "Cancel Submit" at bounding box center [784, 551] width 402 height 46
click at [815, 550] on button "Submit" at bounding box center [837, 551] width 93 height 29
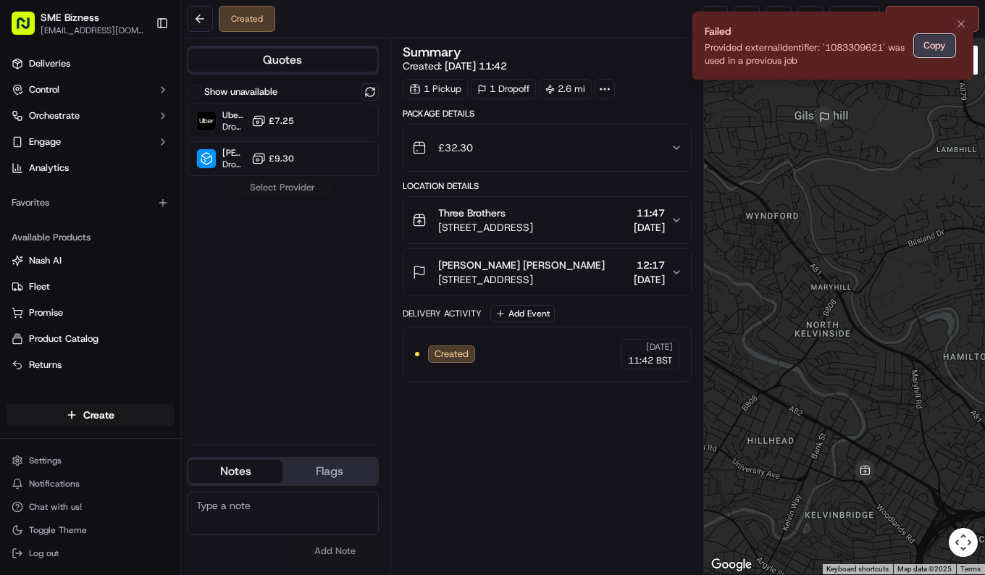
click at [939, 49] on button "Copy" at bounding box center [934, 45] width 41 height 23
click at [957, 25] on icon "Notifications (F8)" at bounding box center [961, 24] width 12 height 12
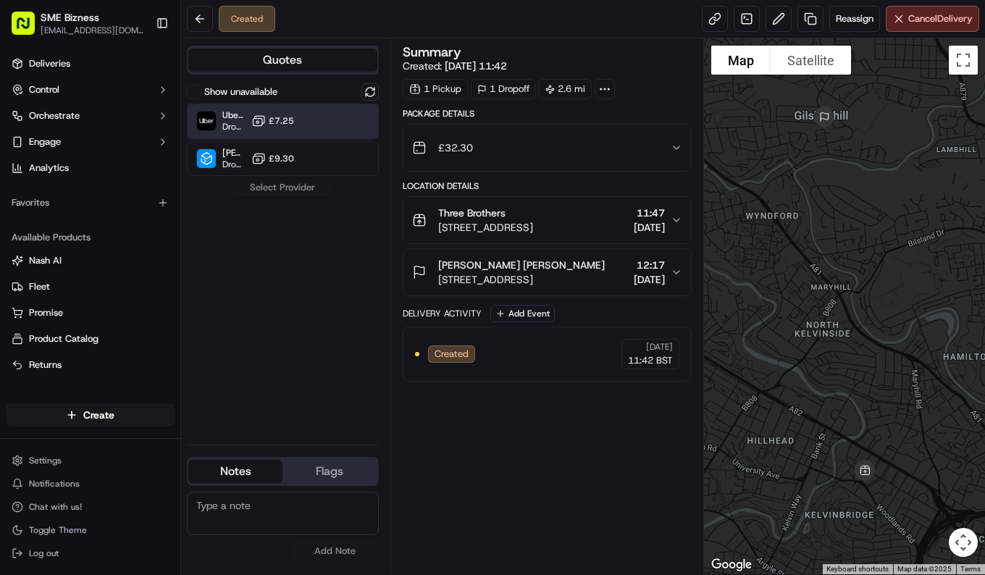
click at [315, 115] on div "Uber UK Dropoff ETA 33 minutes £7.25" at bounding box center [283, 121] width 192 height 35
click at [200, 15] on button at bounding box center [200, 19] width 26 height 26
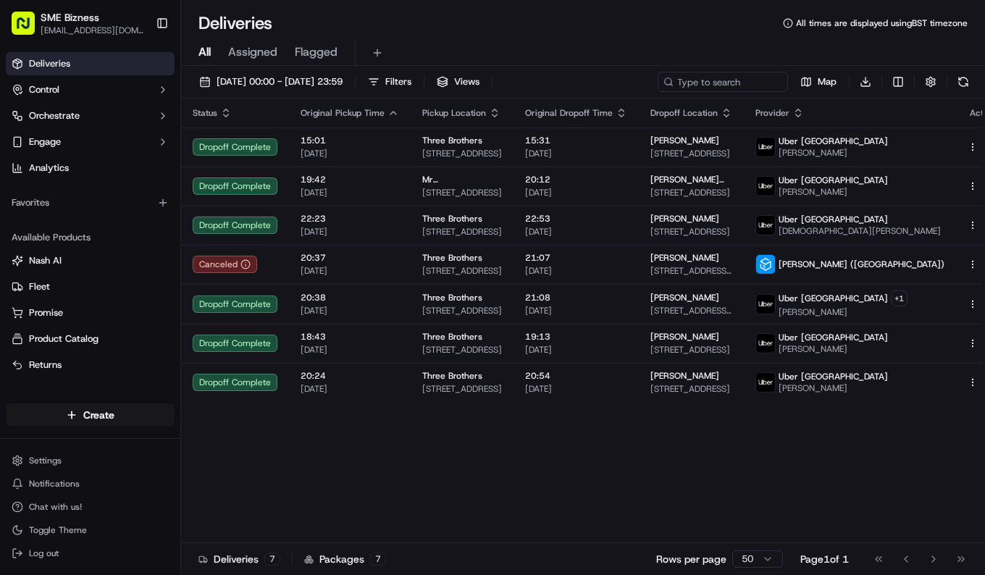
click at [93, 50] on div "Deliveries Control Orchestrate Engage Analytics" at bounding box center [90, 115] width 180 height 139
click at [92, 59] on link "Deliveries" at bounding box center [90, 63] width 169 height 23
click at [306, 80] on span "[DATE] 00:00 - [DATE] 23:59" at bounding box center [279, 81] width 126 height 13
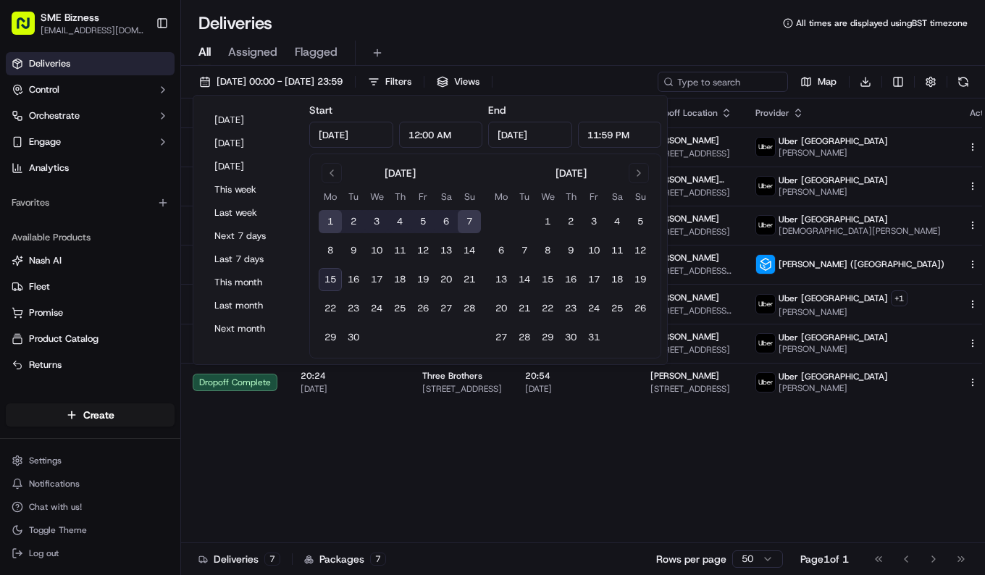
click at [335, 291] on tbody "1 2 3 4 5 6 7 8 9 10 11 12 13 14 15 16 17 18 19 20 21 22 23 24 25 26 27 28 29 30" at bounding box center [400, 276] width 162 height 145
click at [334, 282] on button "15" at bounding box center [330, 279] width 23 height 23
type input "[DATE]"
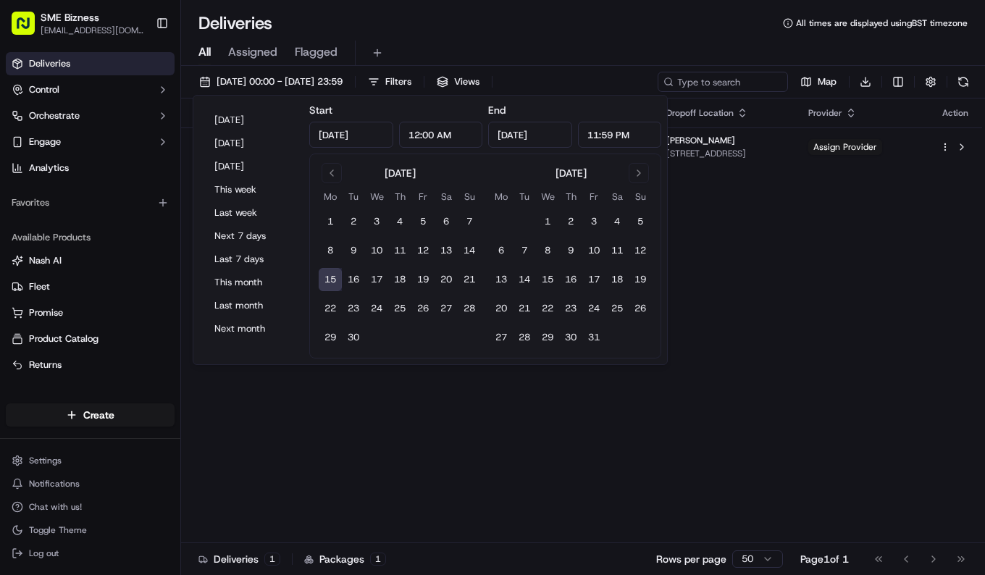
click at [762, 215] on div "Status Original Pickup Time Pickup Location Original Dropoff Time Dropoff Locat…" at bounding box center [581, 320] width 801 height 445
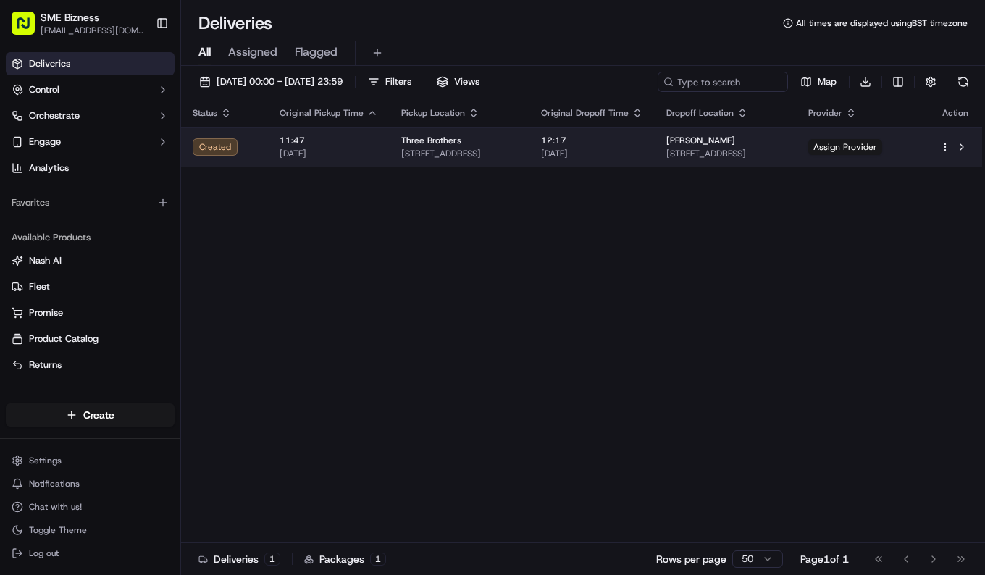
click at [935, 150] on td at bounding box center [955, 146] width 54 height 39
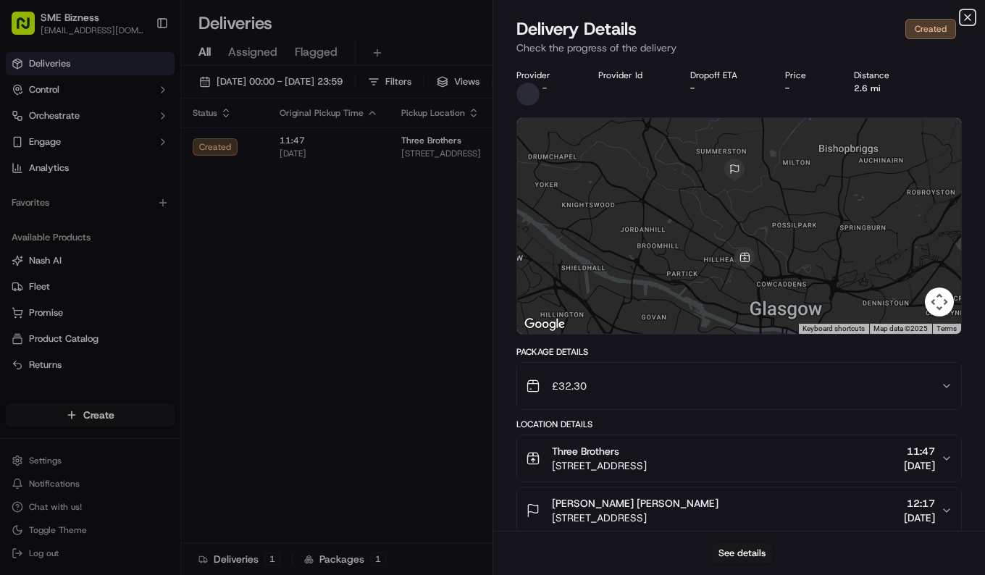
click at [972, 19] on icon "button" at bounding box center [967, 18] width 12 height 12
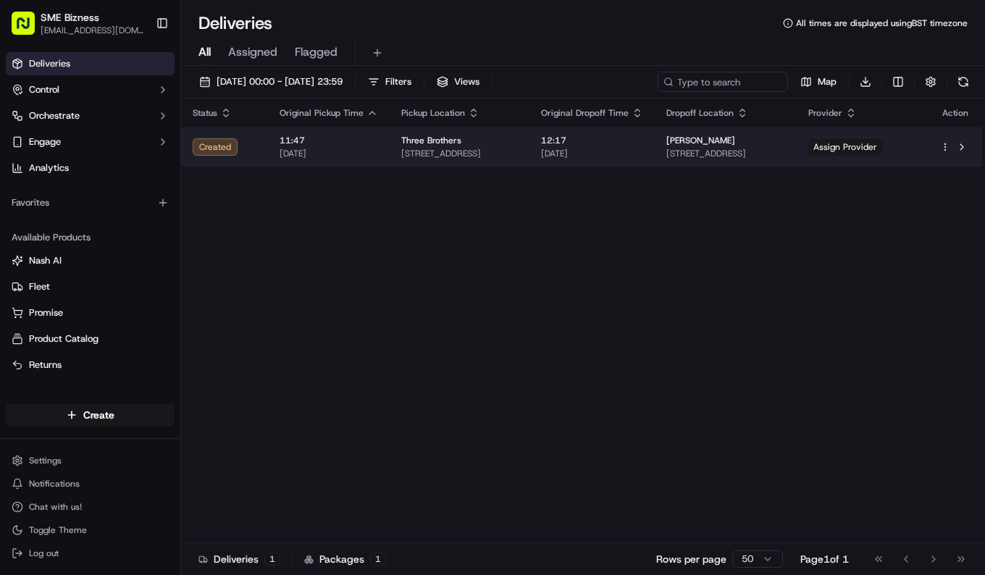
click at [945, 149] on html "SME Bizness [EMAIL_ADDRESS][DOMAIN_NAME] Toggle Sidebar Deliveries Control Orch…" at bounding box center [492, 287] width 985 height 575
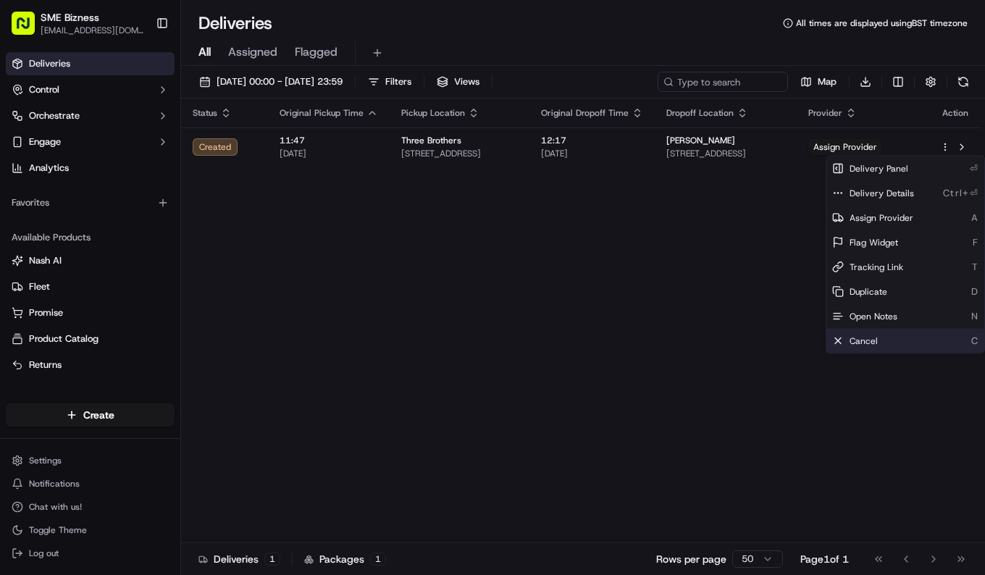
click at [883, 337] on div "Cancel C" at bounding box center [905, 341] width 158 height 25
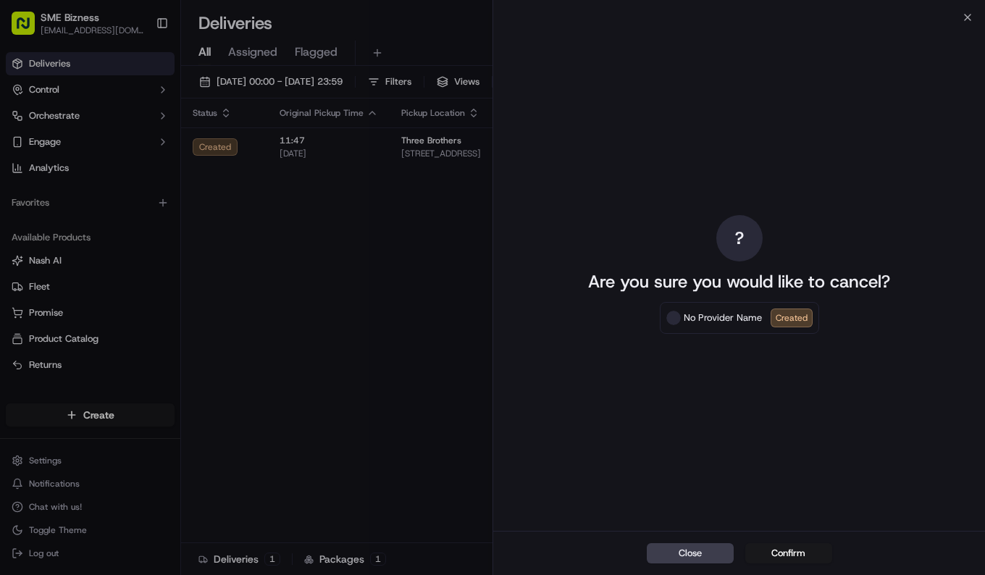
click at [786, 465] on div "? Are you sure you would like to cancel? No Provider Name Created" at bounding box center [739, 273] width 324 height 507
click at [793, 326] on div "No Provider Name Created" at bounding box center [739, 318] width 159 height 32
click at [793, 322] on div "Created" at bounding box center [791, 317] width 42 height 19
click at [792, 552] on button "Confirm" at bounding box center [788, 553] width 87 height 20
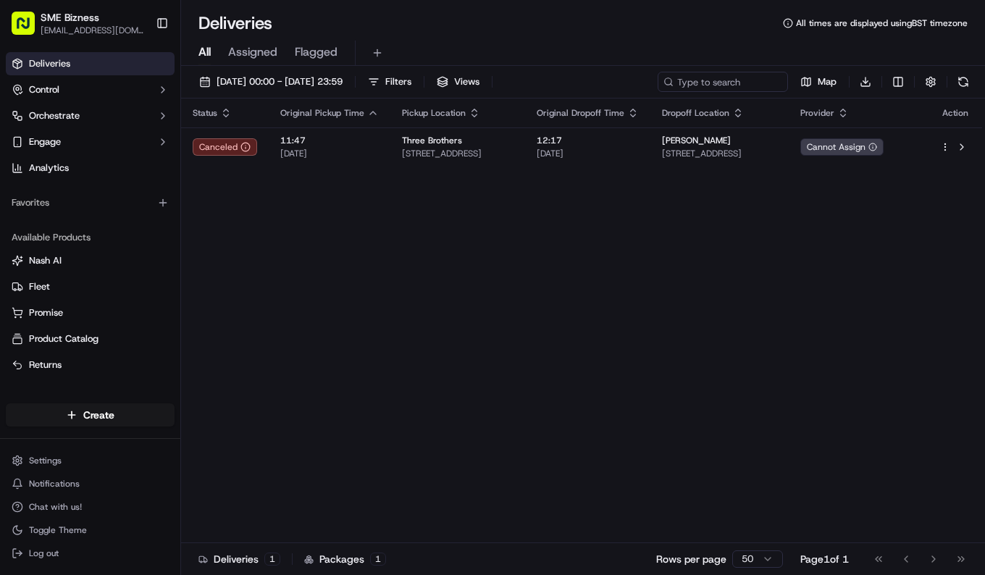
click at [772, 388] on div "Status Original Pickup Time Pickup Location Original Dropoff Time Dropoff Locat…" at bounding box center [581, 320] width 801 height 445
